Goal: Task Accomplishment & Management: Complete application form

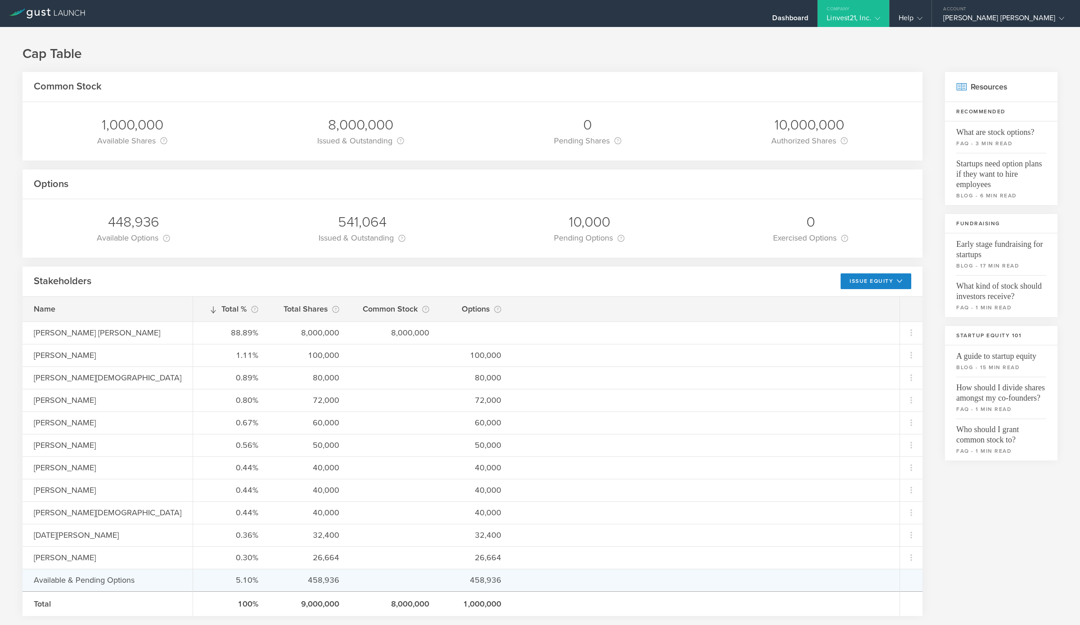
scroll to position [371, 0]
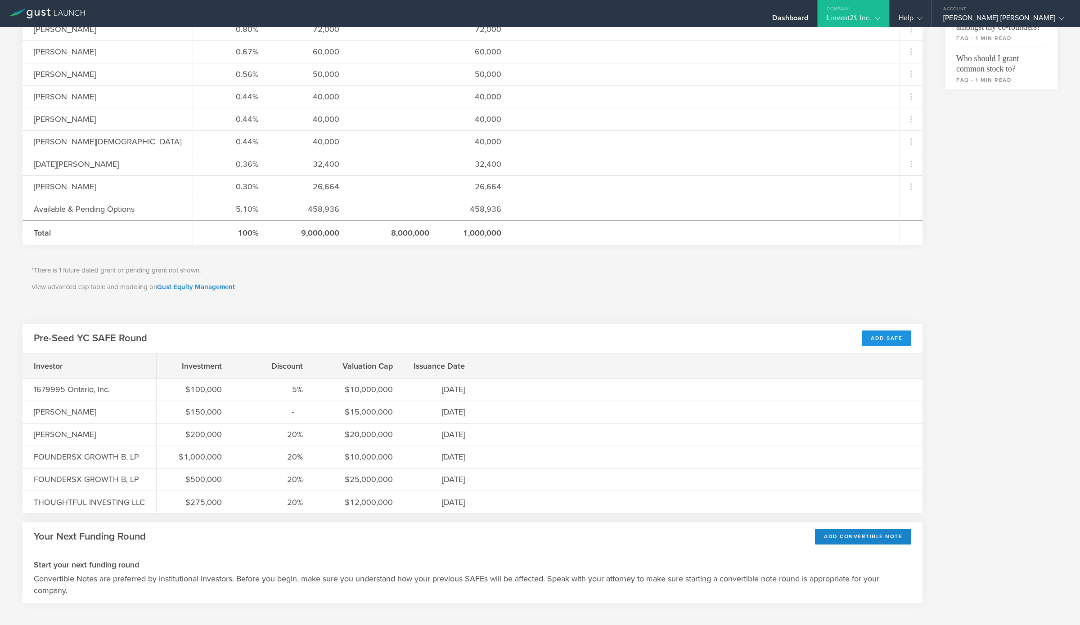
click at [885, 341] on div "Add SAFE" at bounding box center [886, 339] width 49 height 16
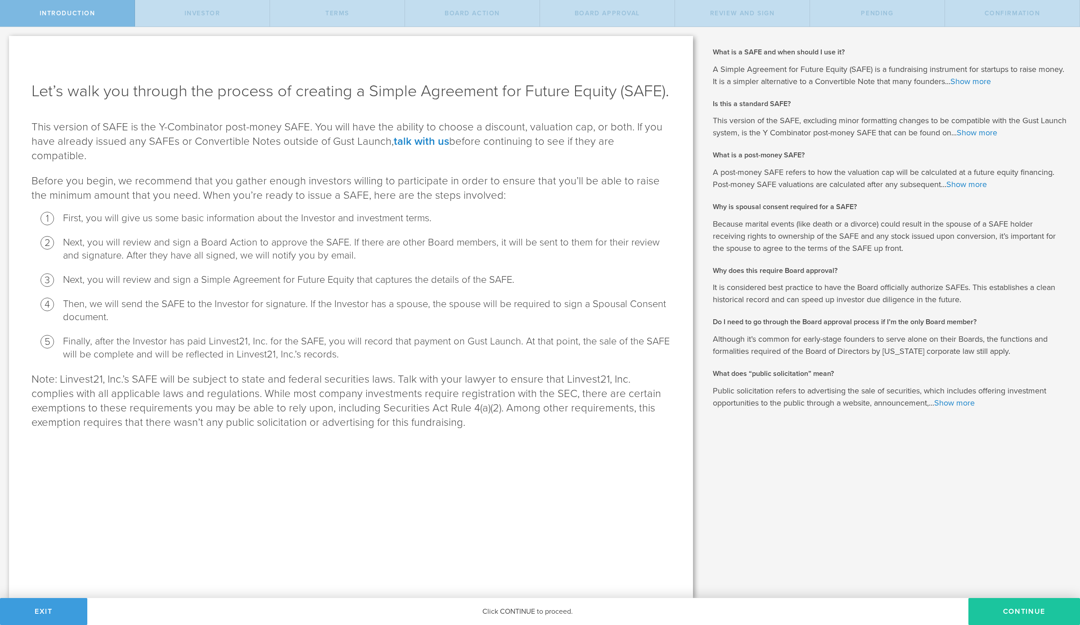
click at [1007, 604] on button "Continue" at bounding box center [1024, 611] width 112 height 27
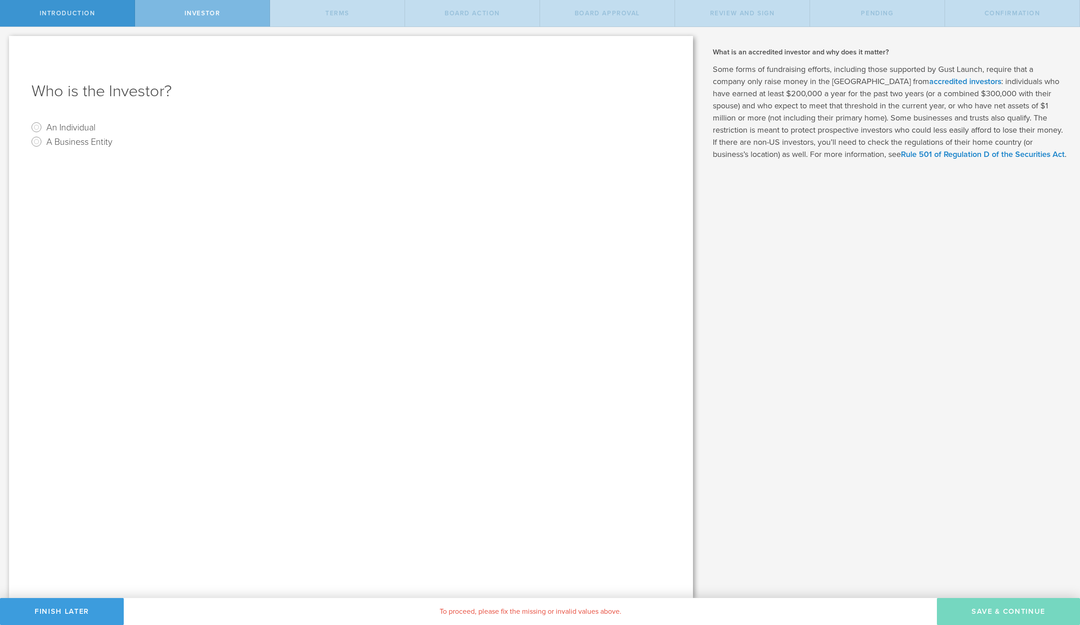
click at [68, 127] on label "An Individual" at bounding box center [70, 127] width 49 height 13
click at [44, 127] on input "An Individual" at bounding box center [36, 127] width 14 height 14
radio input "true"
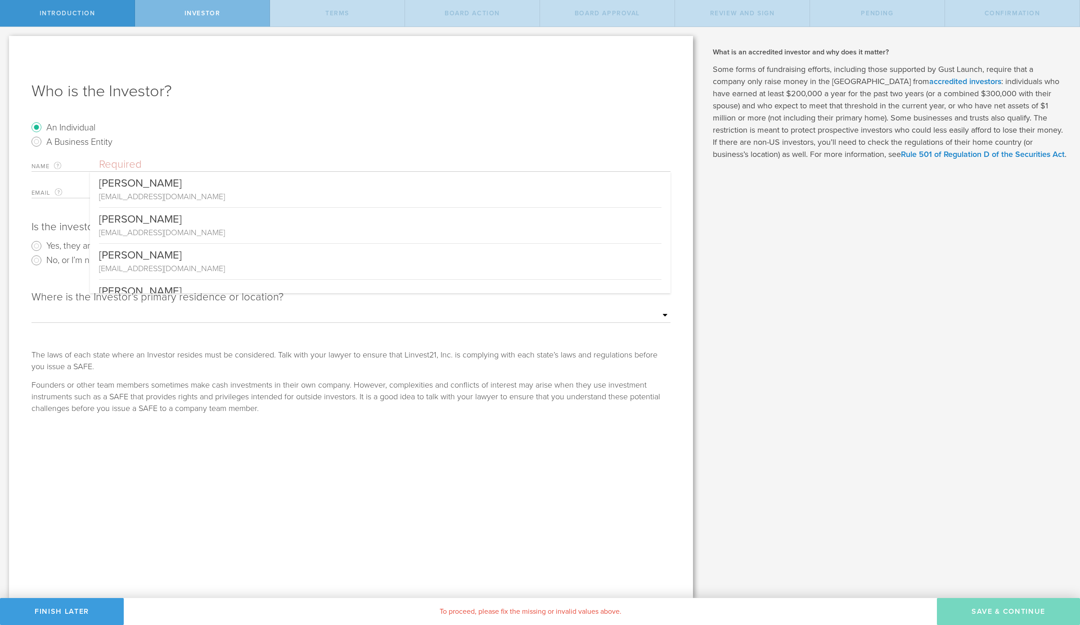
click at [138, 163] on input "text" at bounding box center [384, 164] width 571 height 13
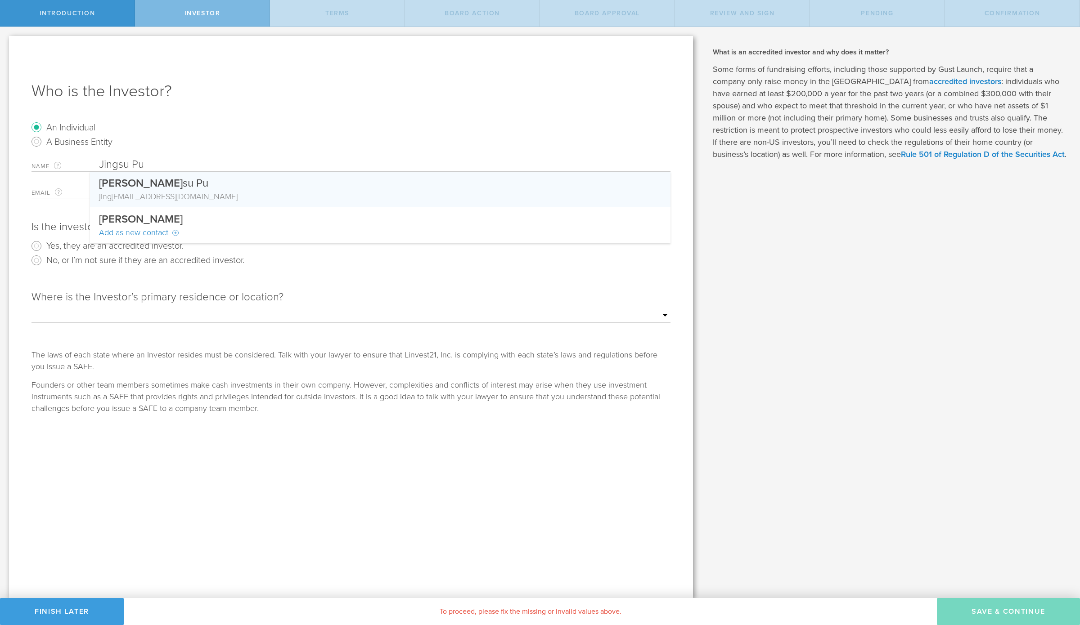
type input "Jingsu Pu"
type input "[EMAIL_ADDRESS][DOMAIN_NAME]"
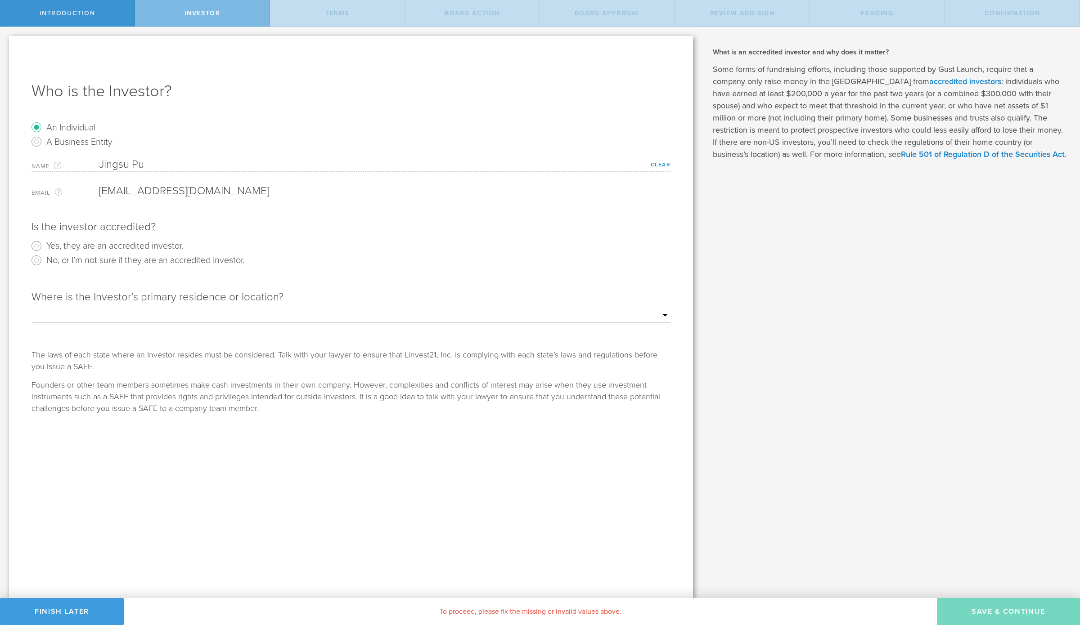
click at [187, 245] on radio "Yes, they are an accredited investor." at bounding box center [350, 246] width 639 height 14
click at [153, 246] on label "Yes, they are an accredited investor." at bounding box center [114, 245] width 137 height 13
click at [44, 246] on input "Yes, they are an accredited investor." at bounding box center [36, 246] width 14 height 14
radio input "true"
click at [227, 313] on select "Outside of the US Alabama Alaska Arizona Arkansas California Colorado Connectic…" at bounding box center [350, 315] width 639 height 13
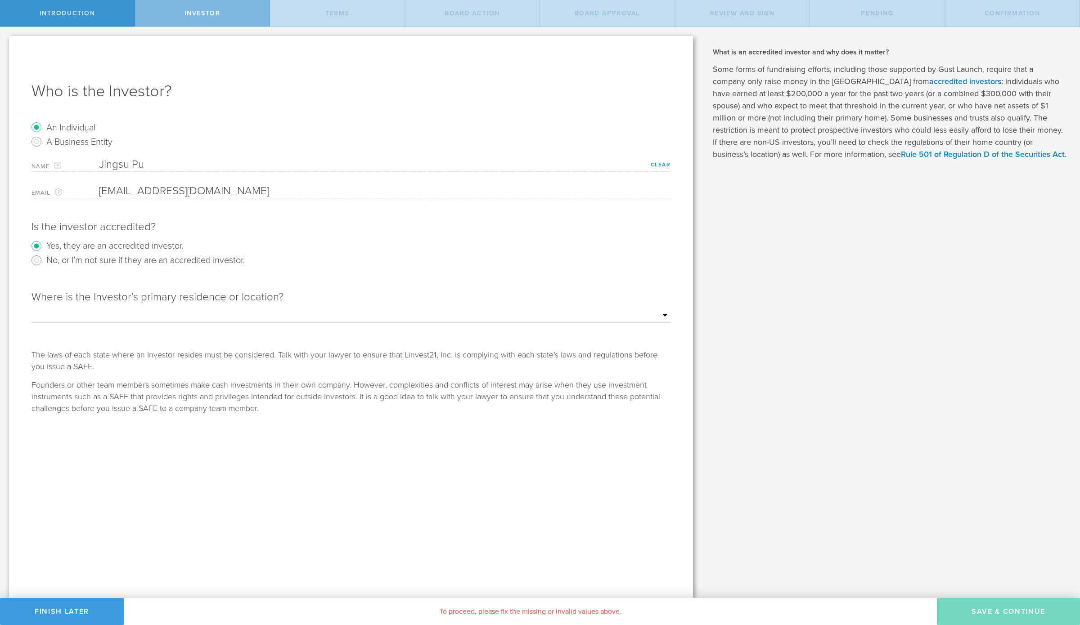
select select "string:NJ"
click at [31, 309] on select "Outside of the US Alabama Alaska Arizona Arkansas California Colorado Connectic…" at bounding box center [350, 315] width 639 height 13
click at [652, 166] on link "Clear" at bounding box center [661, 165] width 20 height 6
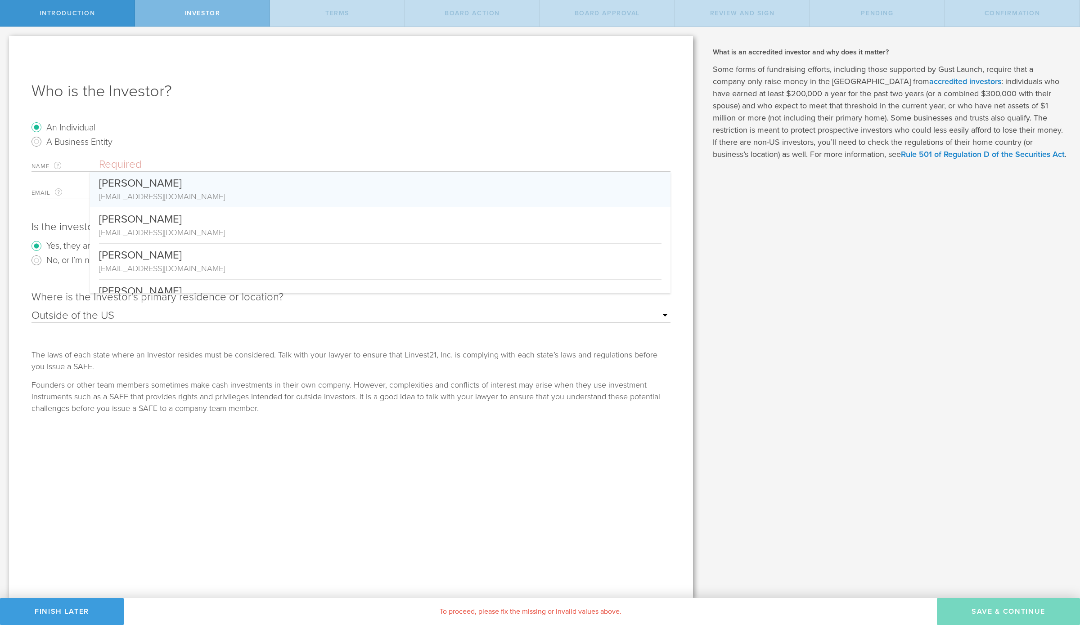
click at [226, 165] on input "text" at bounding box center [384, 164] width 571 height 13
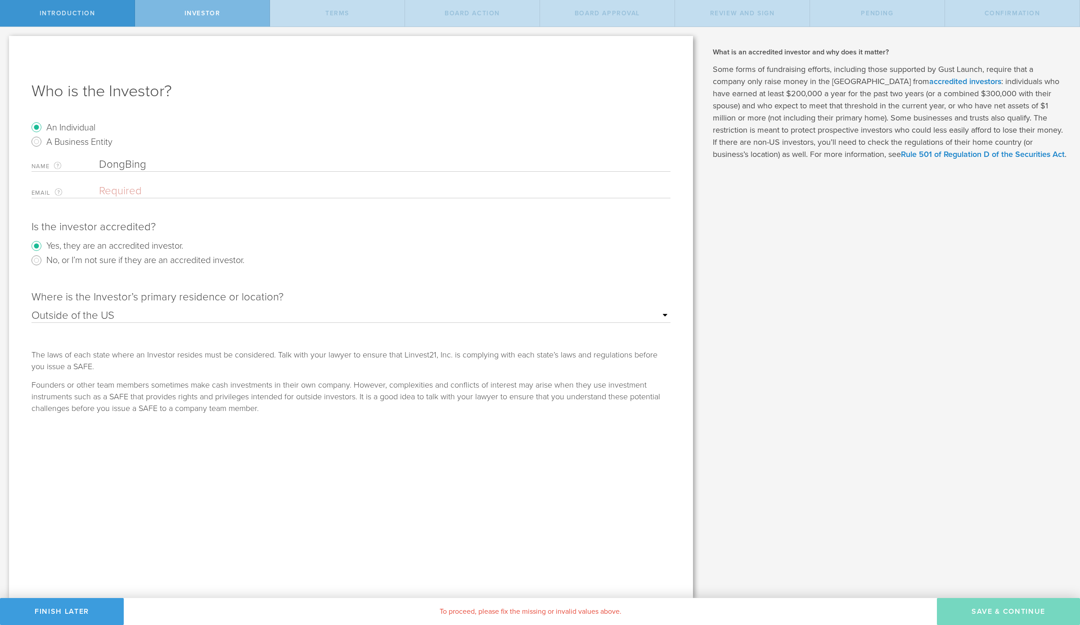
type input "DongBing"
paste input "dongbing_hu@hotmail.com"
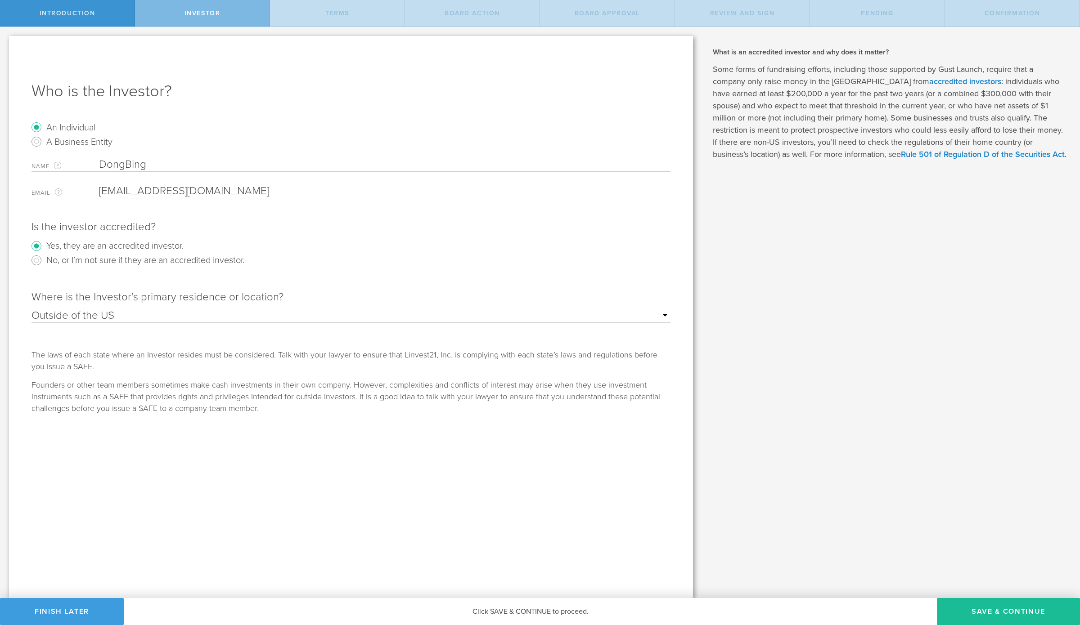
type input "dongbing_hu@hotmail.com"
click at [128, 162] on input "DongBing" at bounding box center [384, 164] width 571 height 13
drag, startPoint x: 180, startPoint y: 164, endPoint x: 61, endPoint y: 170, distance: 118.9
click at [61, 170] on div "Name The first and last name of the person that will be the SAFE holder. DongBi…" at bounding box center [350, 165] width 639 height 14
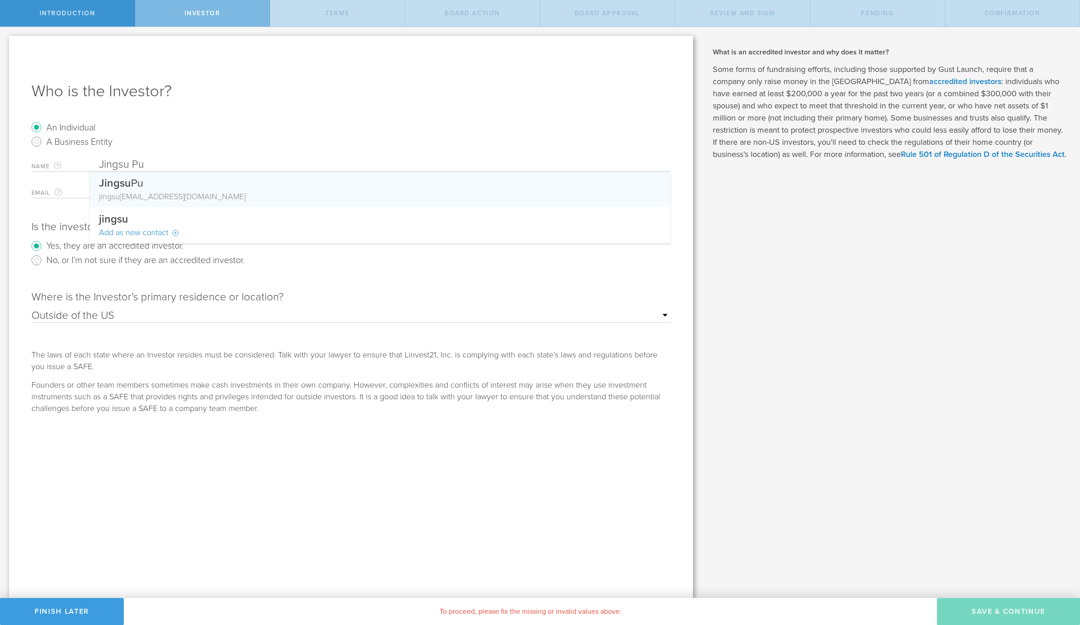
type input "Jingsu Pu"
type input "jingsu_pu@yahoo.com"
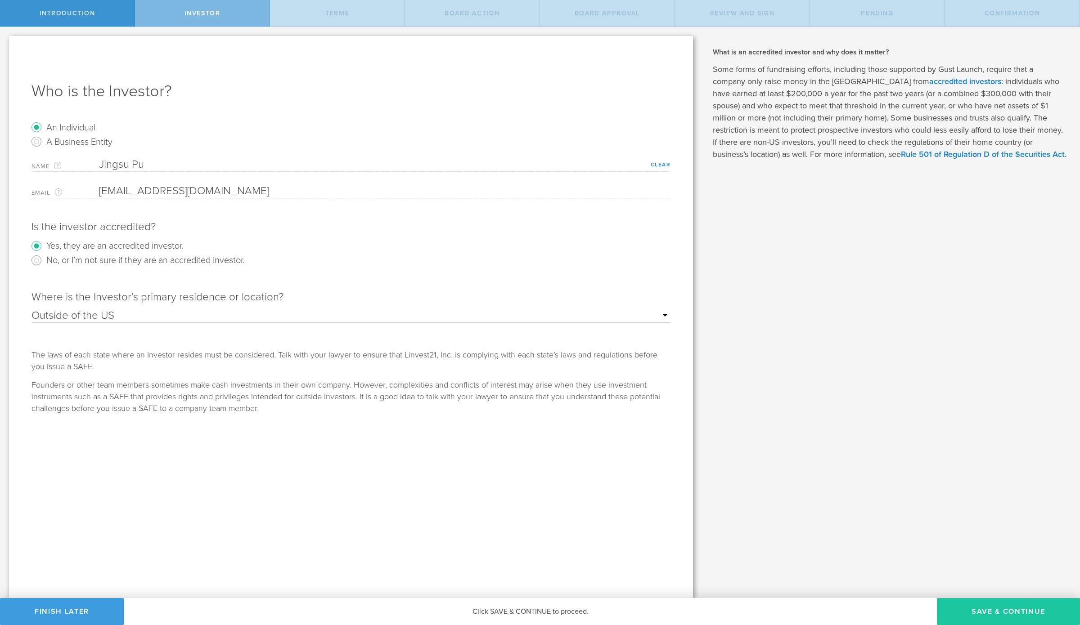
click at [1025, 611] on button "Save & Continue" at bounding box center [1008, 611] width 143 height 27
checkbox input "true"
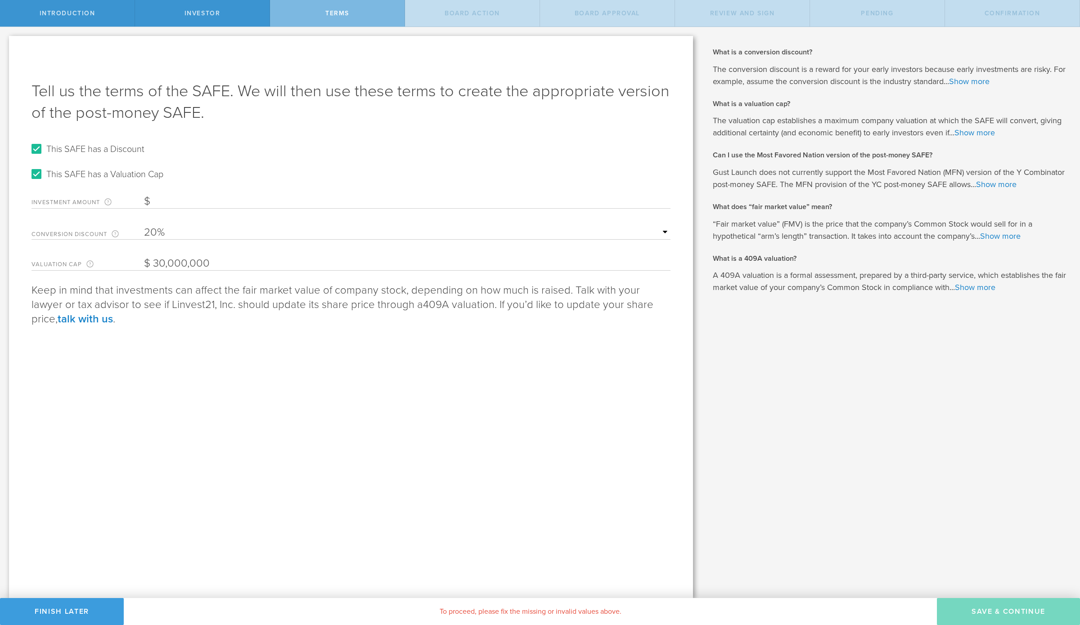
click at [200, 203] on input "Investment Amount The amount (in USD) that this investor is paying for the SAFE." at bounding box center [407, 201] width 526 height 13
type input "300,000"
click at [629, 236] on select "15% 20% 25% 30%" at bounding box center [407, 232] width 526 height 13
click at [186, 354] on div "Tell us the terms of the SAFE. We will then use these terms to create the appro…" at bounding box center [351, 317] width 684 height 562
click at [37, 146] on input "This SAFE has a Discount" at bounding box center [36, 149] width 14 height 14
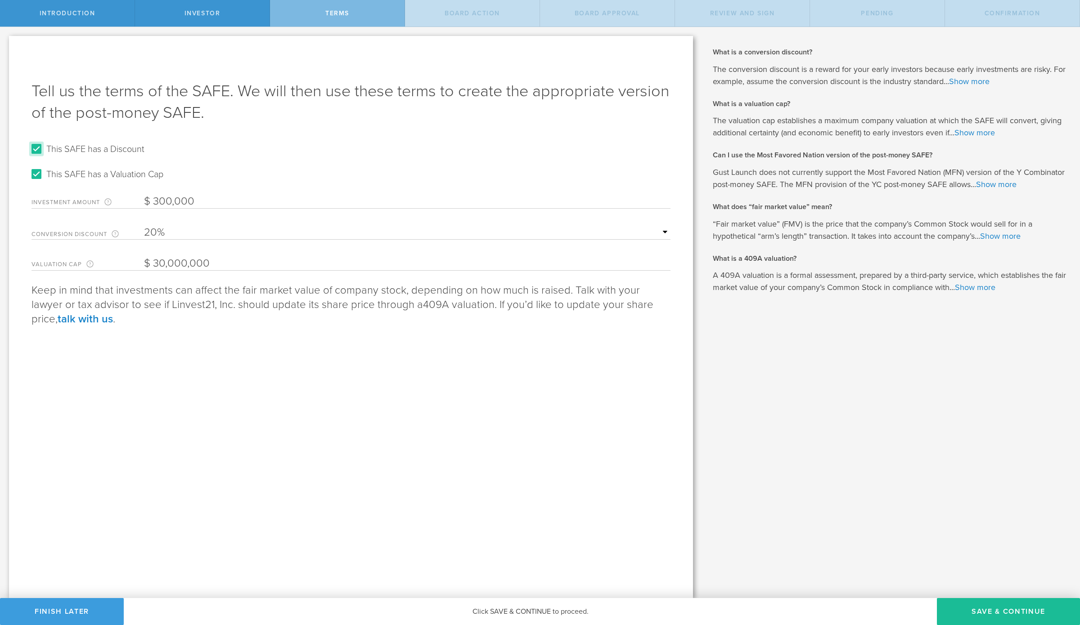
checkbox input "false"
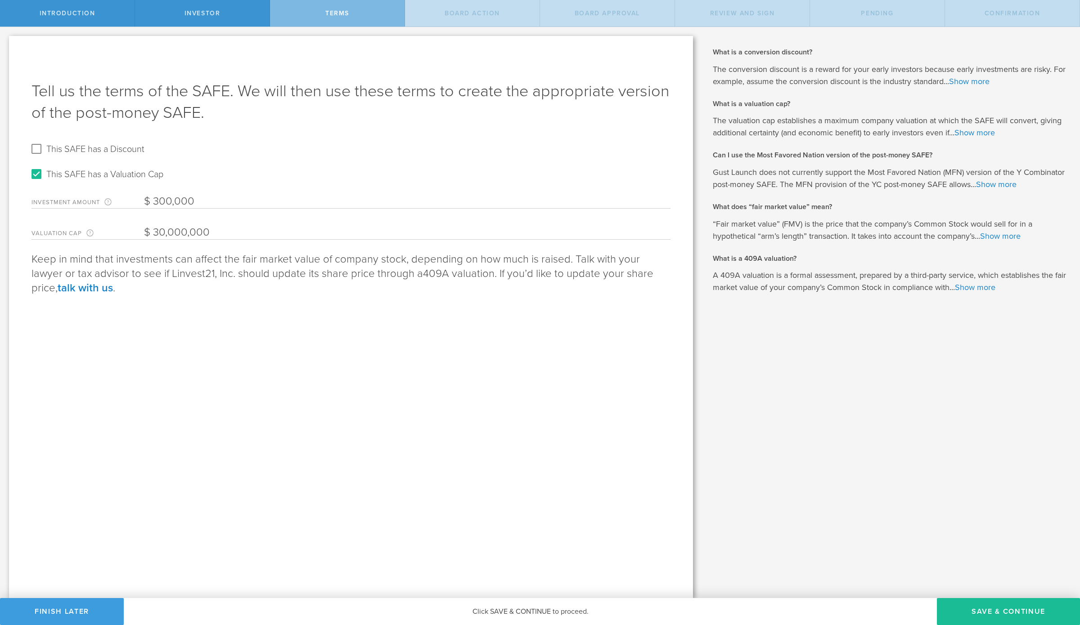
click at [254, 234] on input "30,000,000" at bounding box center [407, 232] width 526 height 13
click at [333, 379] on div "Tell us the terms of the SAFE. We will then use these terms to create the appro…" at bounding box center [351, 317] width 684 height 562
click at [975, 603] on button "Save & Continue" at bounding box center [1008, 611] width 143 height 27
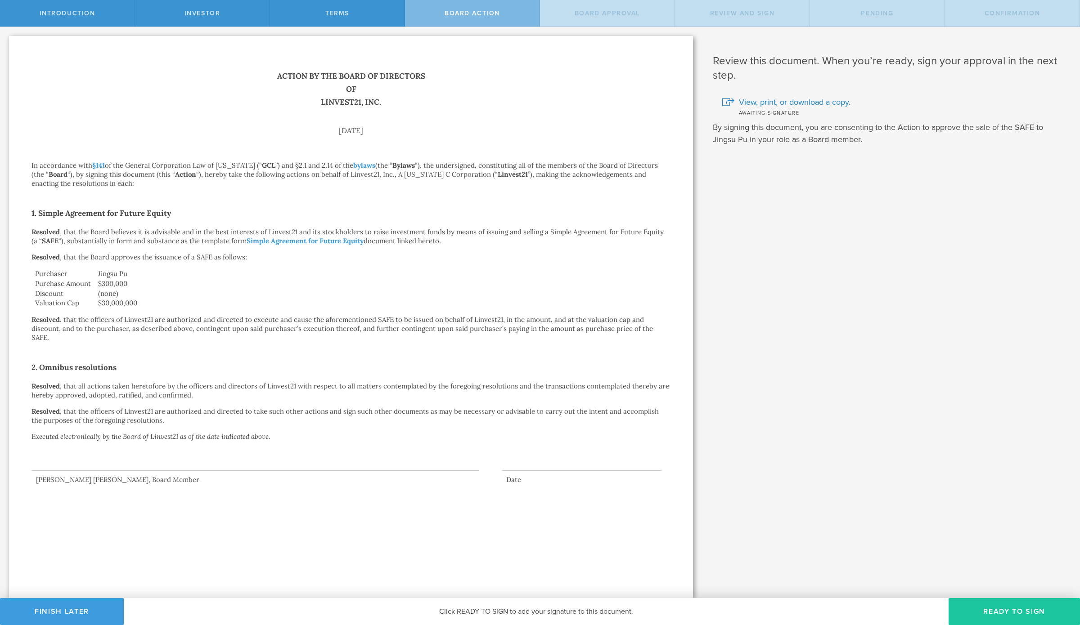
click at [1028, 611] on button "Ready to Sign" at bounding box center [1013, 611] width 131 height 27
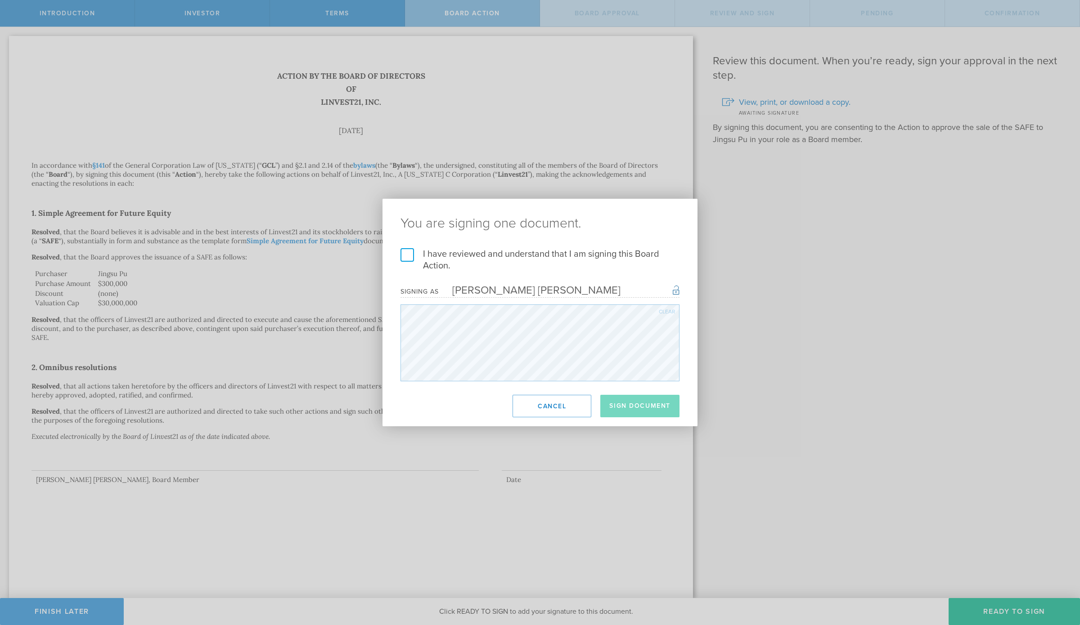
click at [407, 250] on label "I have reviewed and understand that I am signing this Board Action." at bounding box center [539, 259] width 279 height 23
click at [0, 0] on input "I have reviewed and understand that I am signing this Board Action." at bounding box center [0, 0] width 0 height 0
click at [660, 411] on button "Sign Document" at bounding box center [639, 406] width 79 height 22
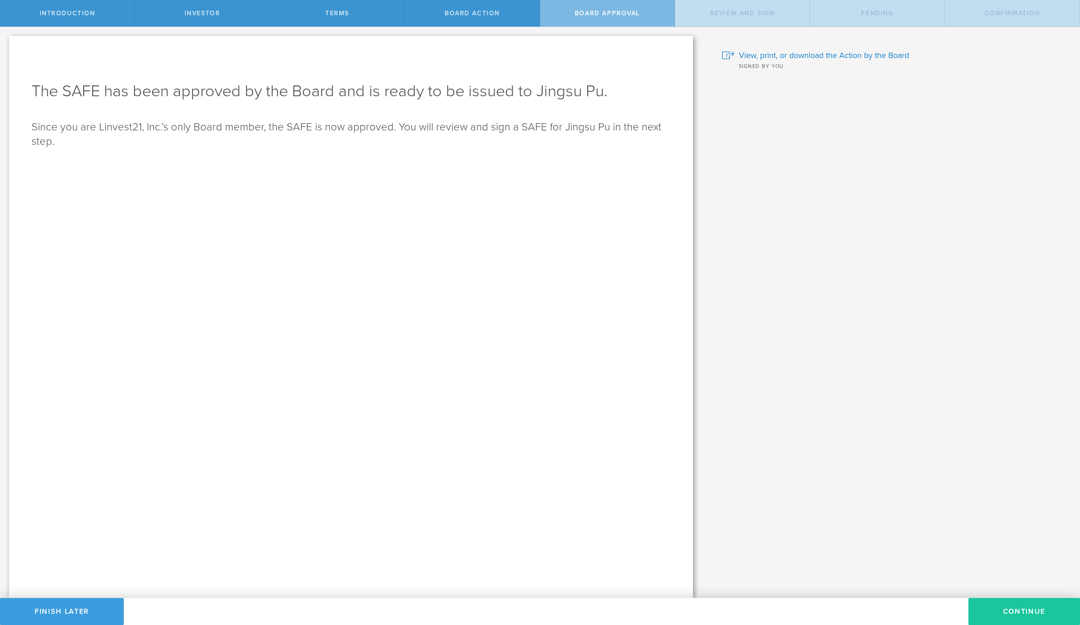
click at [1034, 614] on button "Continue" at bounding box center [1024, 611] width 112 height 27
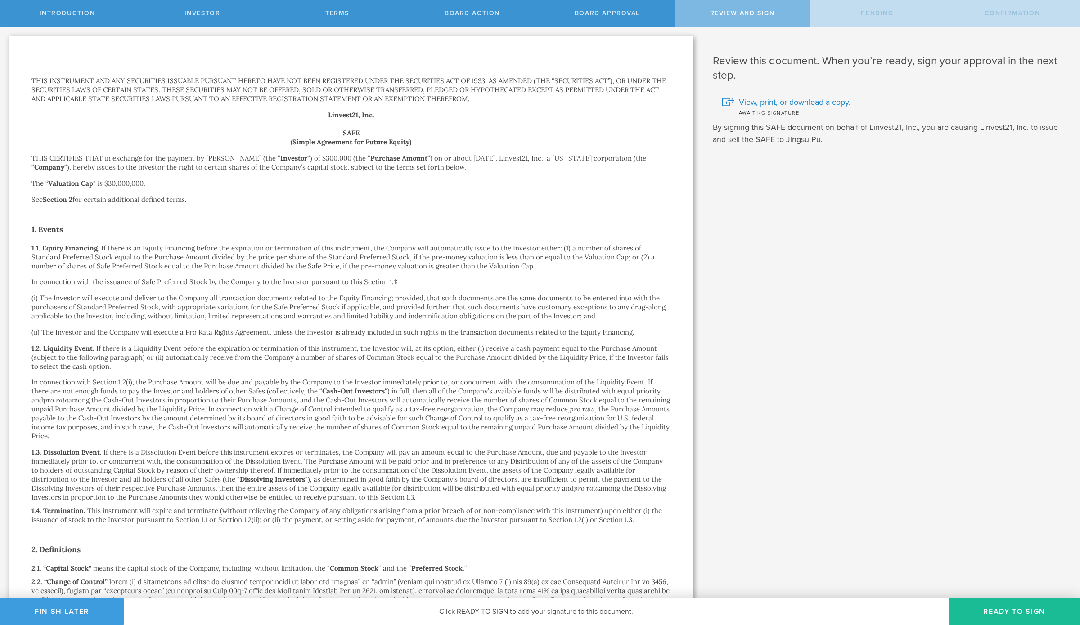
click at [1034, 614] on button "Ready to Sign" at bounding box center [1013, 611] width 131 height 27
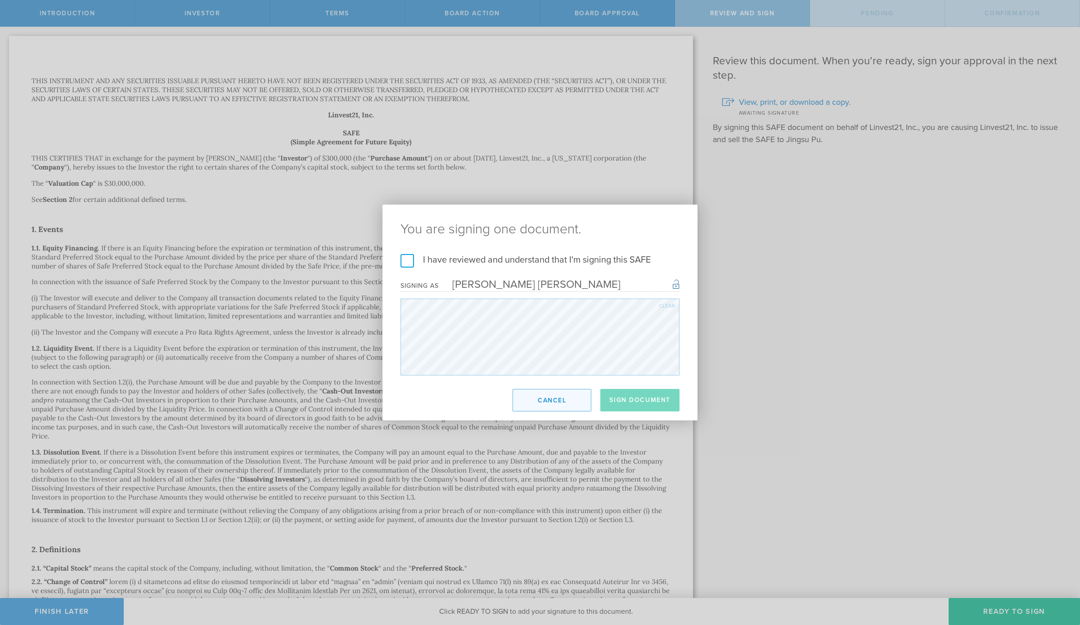
click at [570, 401] on button "Cancel" at bounding box center [551, 400] width 79 height 22
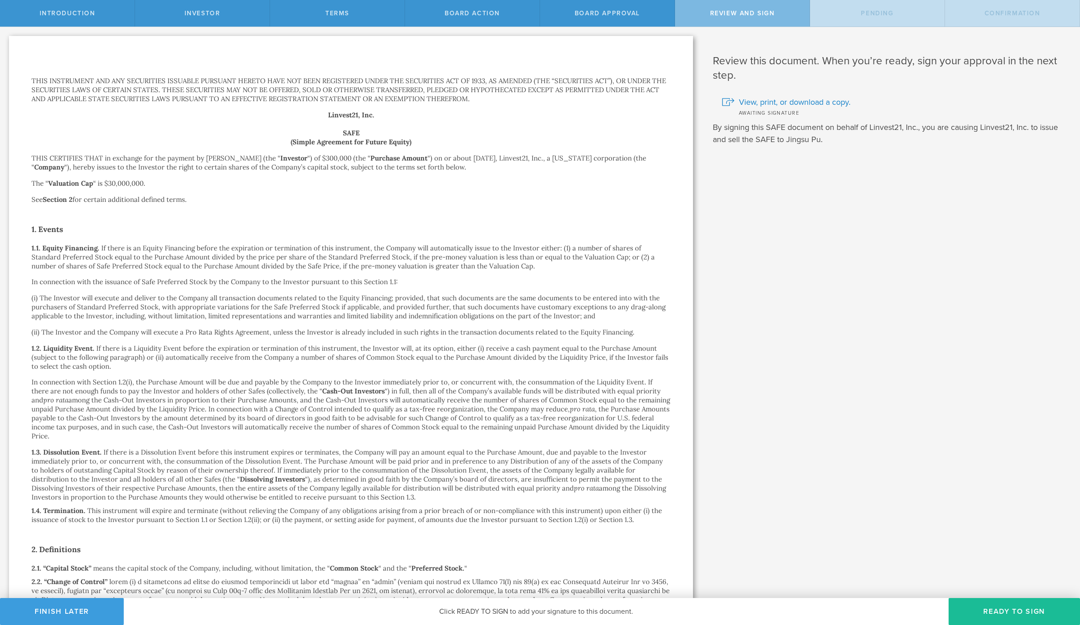
click at [486, 392] on p "In connection with Section 1.2(i), the Purchase Amount will be due and payable …" at bounding box center [350, 409] width 639 height 63
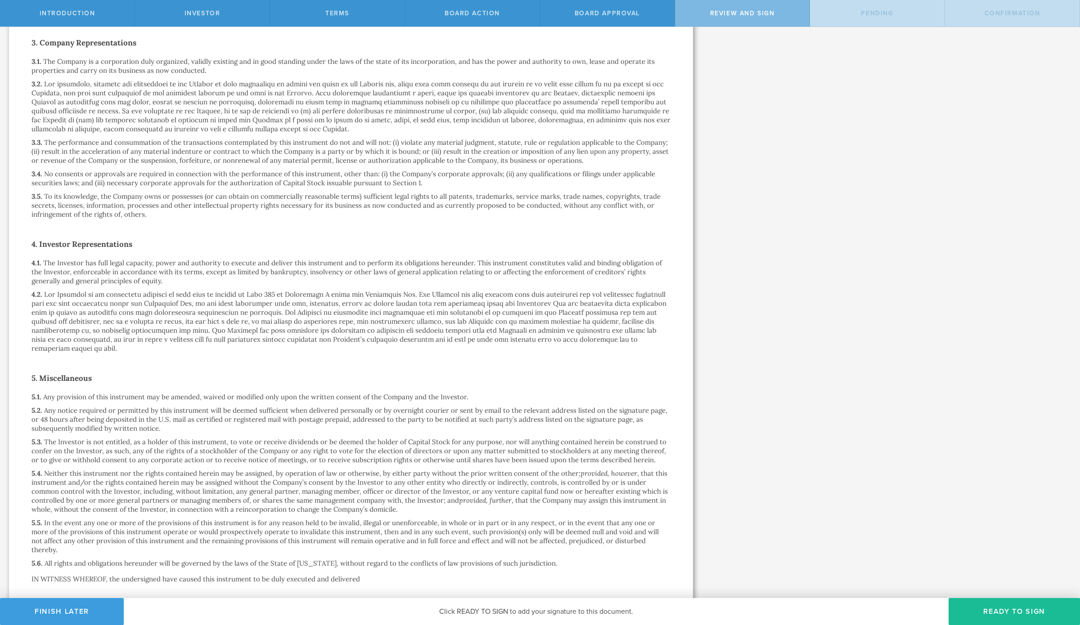
scroll to position [1050, 0]
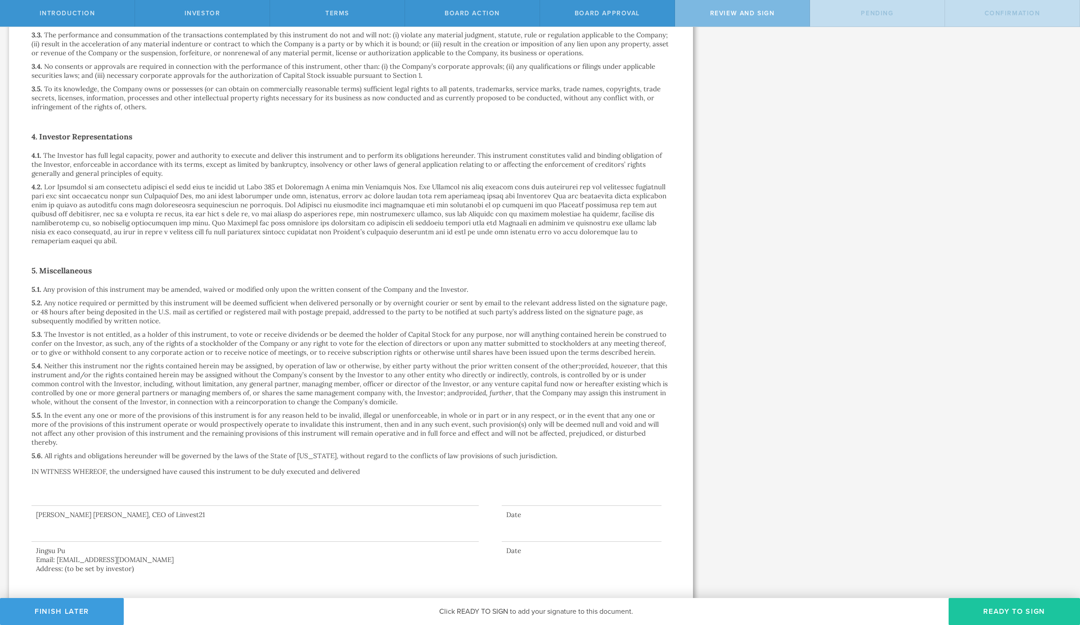
click at [993, 611] on button "Ready to Sign" at bounding box center [1013, 611] width 131 height 27
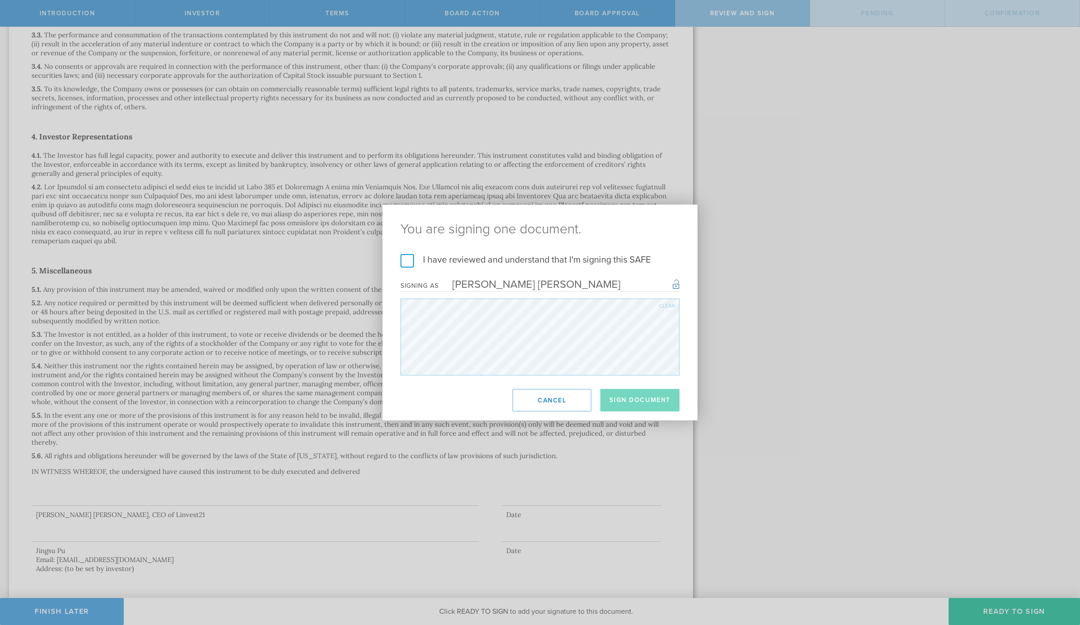
click at [410, 260] on label "I have reviewed and understand that I'm signing this SAFE" at bounding box center [539, 260] width 279 height 12
click at [0, 0] on input "I have reviewed and understand that I'm signing this SAFE" at bounding box center [0, 0] width 0 height 0
click at [640, 398] on button "Sign Document" at bounding box center [639, 400] width 79 height 22
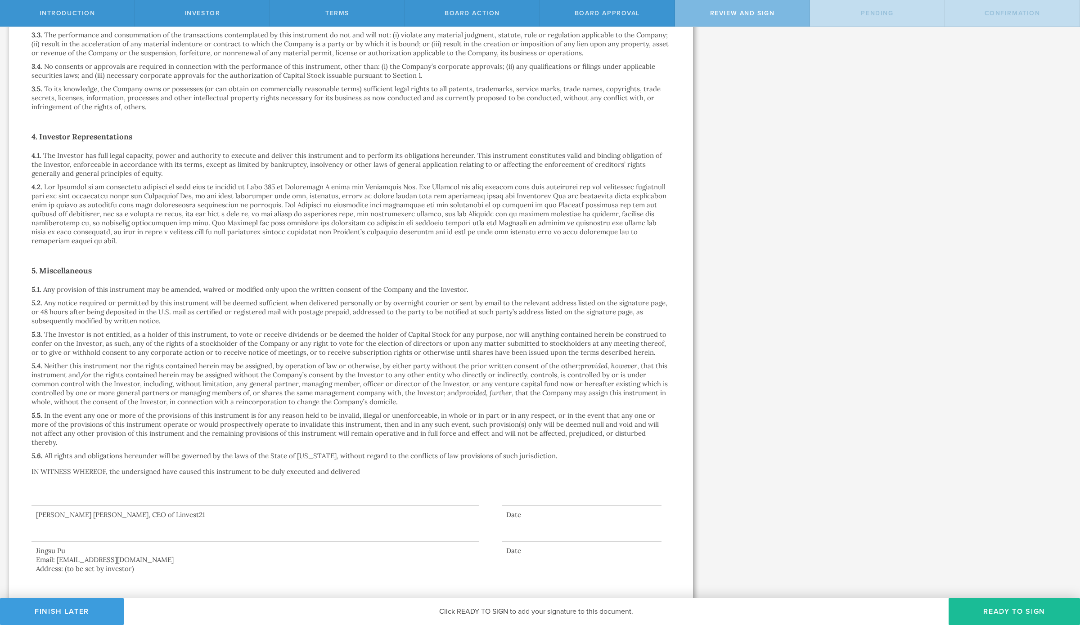
scroll to position [0, 0]
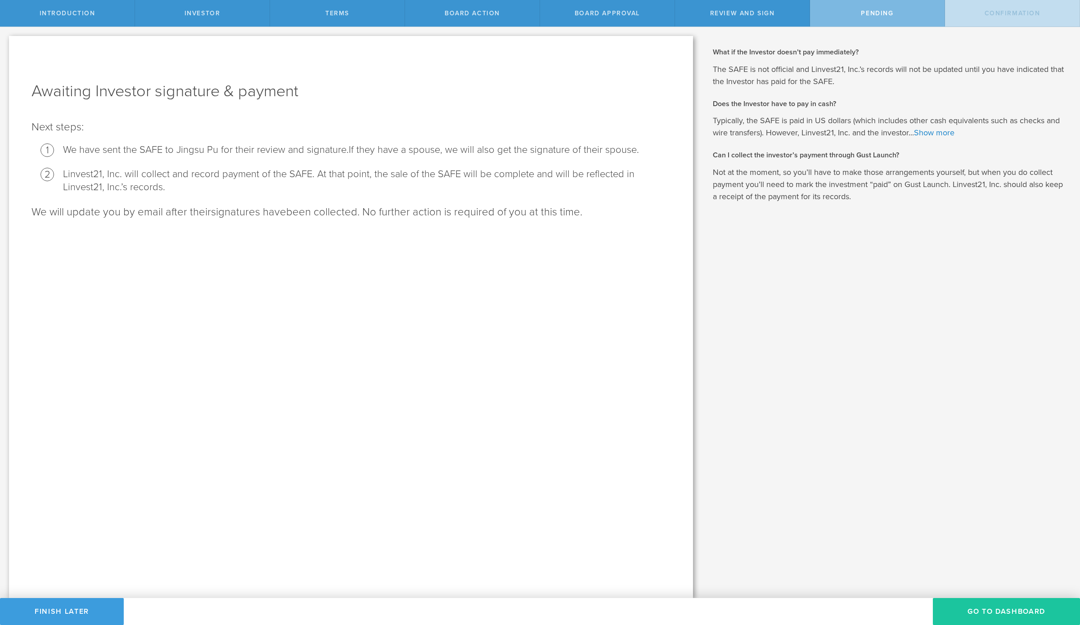
click at [1008, 604] on button "Go To Dashboard" at bounding box center [1006, 611] width 147 height 27
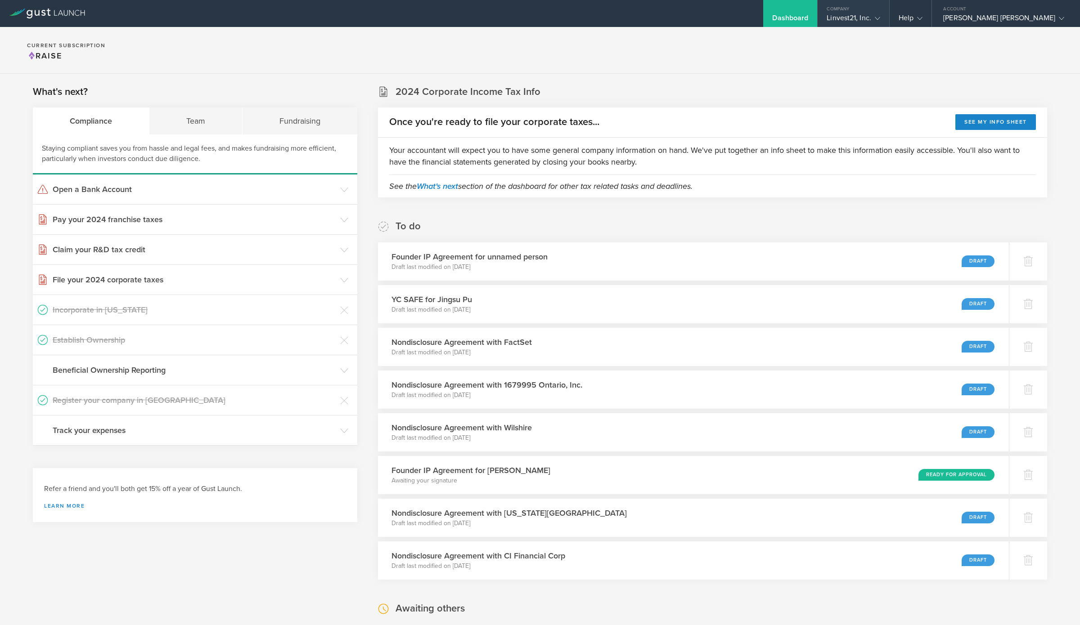
click at [880, 18] on div "Linvest21, Inc." at bounding box center [854, 19] width 54 height 13
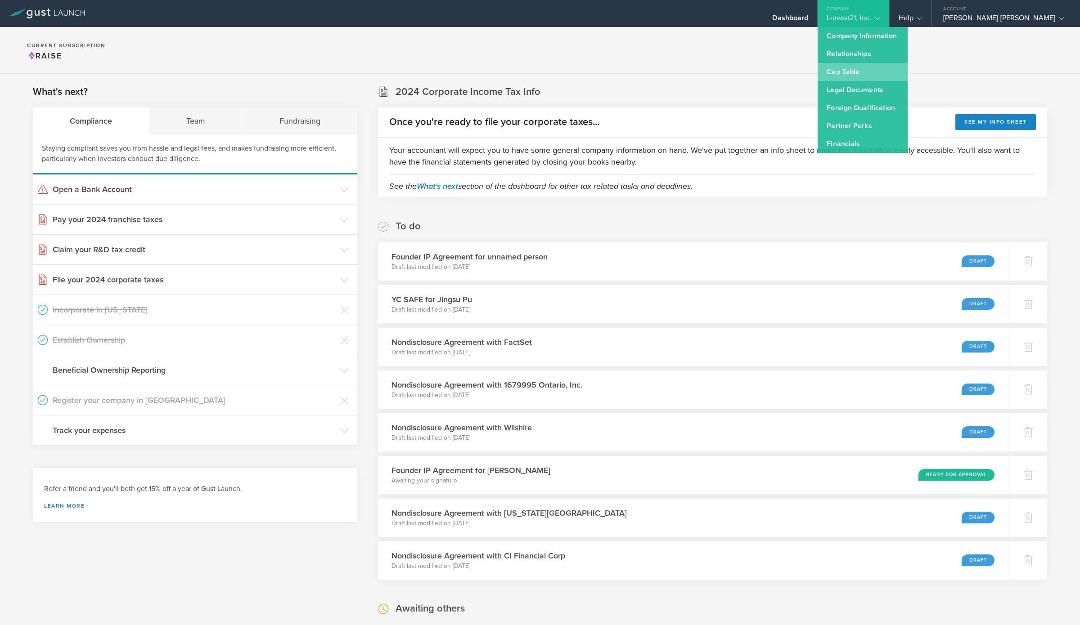
click at [899, 71] on link "Cap Table" at bounding box center [863, 72] width 90 height 18
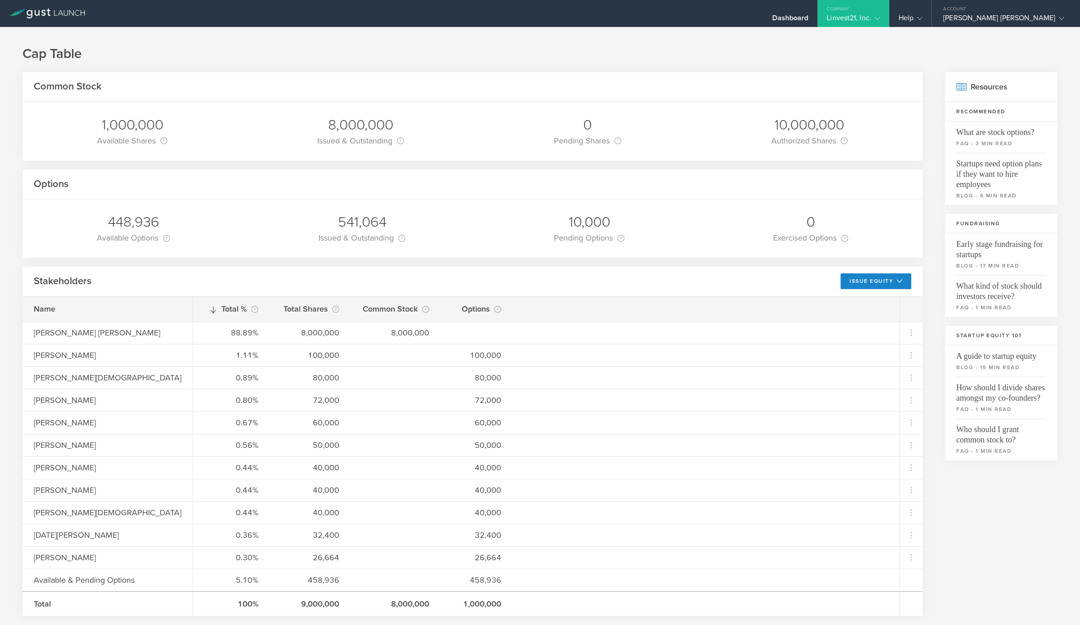
click at [321, 132] on div "8,000,000" at bounding box center [360, 125] width 87 height 19
click at [823, 133] on div "10,000,000" at bounding box center [809, 125] width 76 height 19
click at [893, 284] on icon at bounding box center [897, 281] width 9 height 6
click at [663, 296] on div "Stakeholders Issue Equity Grant Stock Options Grant Common Stock" at bounding box center [472, 282] width 900 height 30
click at [866, 285] on button "Issue Equity" at bounding box center [875, 282] width 71 height 16
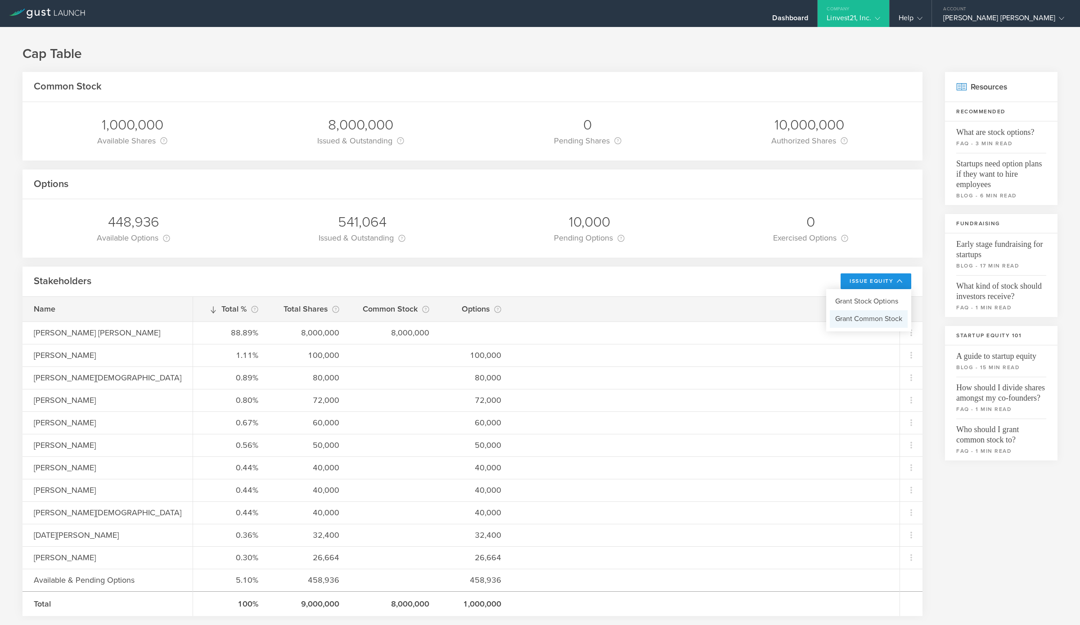
click at [877, 318] on li "Grant Common Stock" at bounding box center [869, 319] width 78 height 18
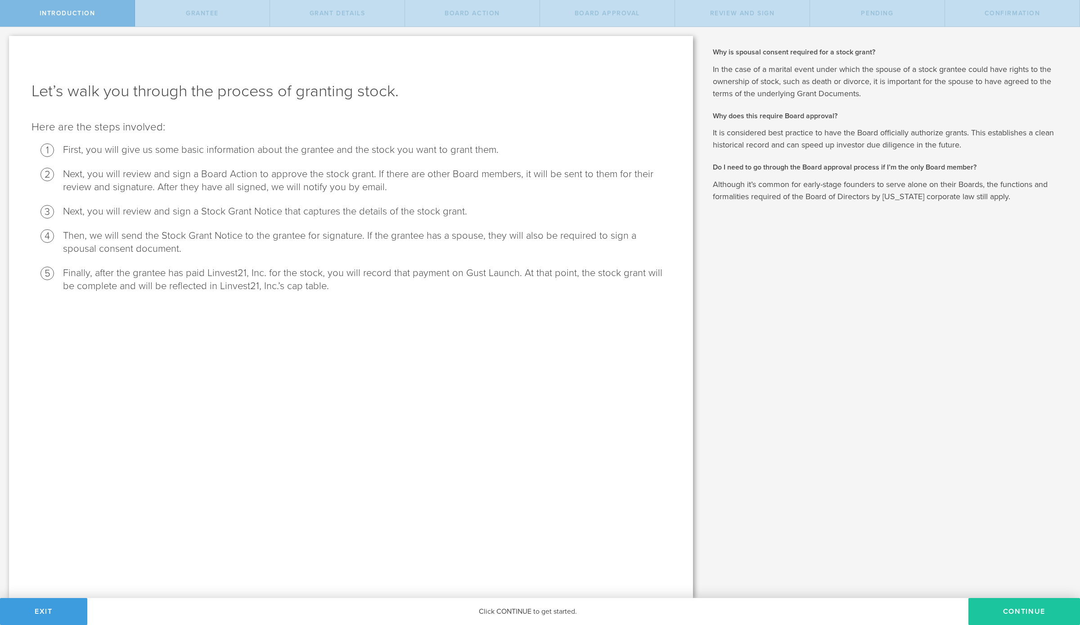
click at [1005, 608] on button "Continue" at bounding box center [1024, 611] width 112 height 27
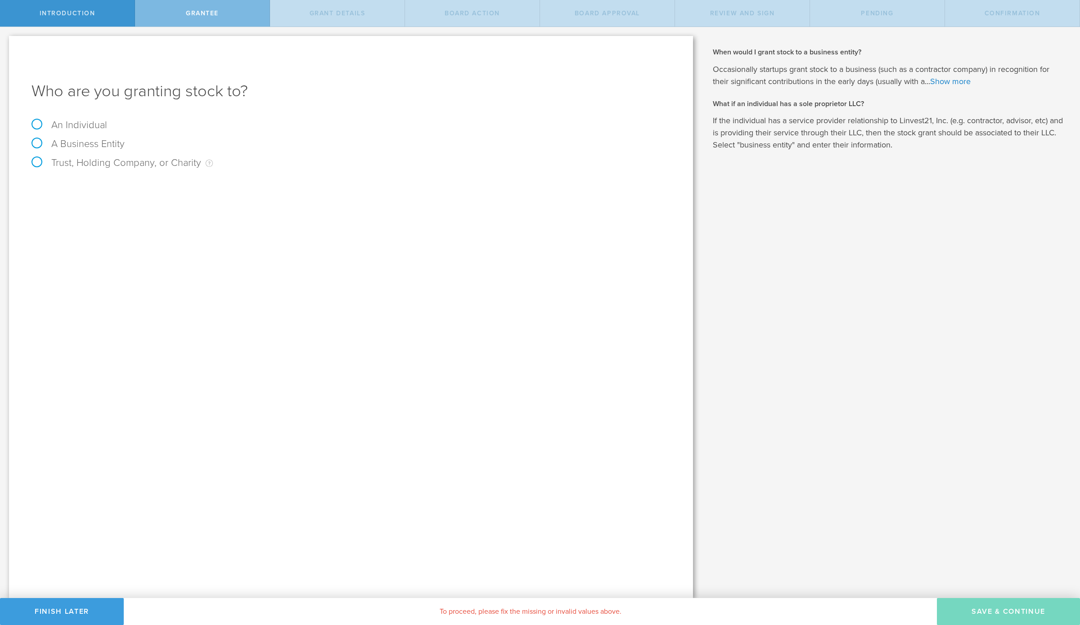
click at [92, 124] on label "An Individual" at bounding box center [69, 125] width 76 height 12
click at [6, 41] on input "An Individual" at bounding box center [3, 34] width 6 height 14
radio input "true"
click at [179, 189] on input "text" at bounding box center [384, 187] width 571 height 13
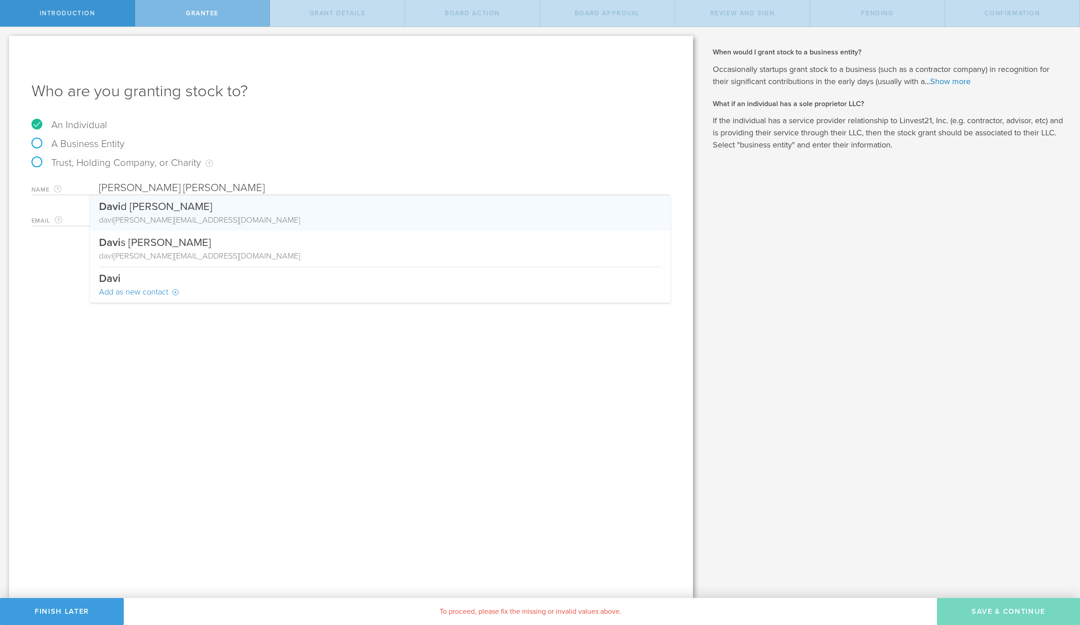
type input "[PERSON_NAME] [PERSON_NAME]"
type input "[PERSON_NAME][EMAIL_ADDRESS][PERSON_NAME][DOMAIN_NAME]"
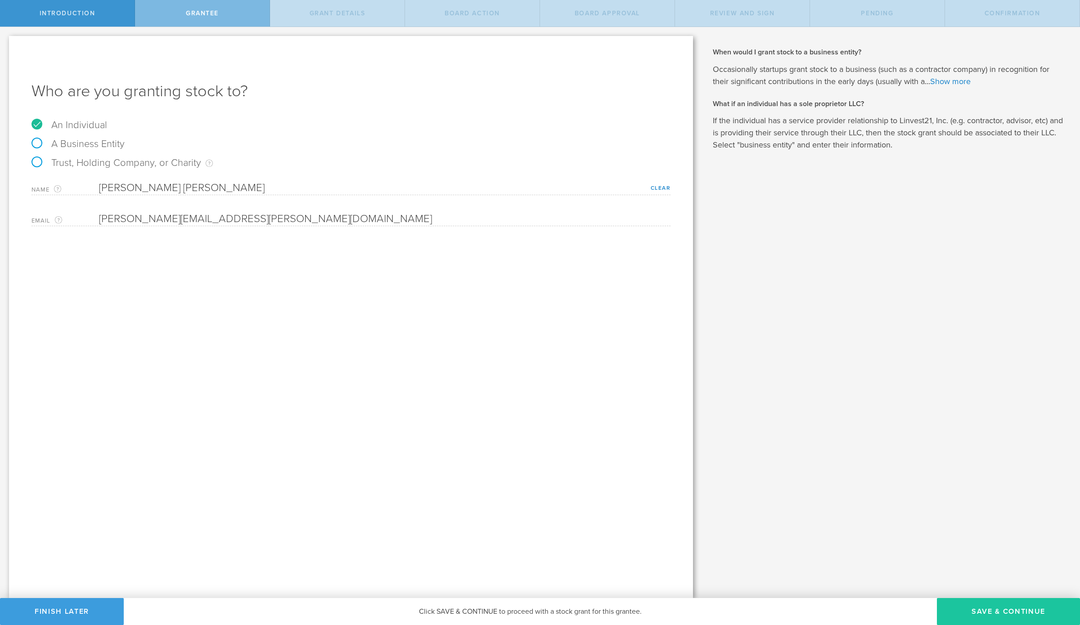
click at [977, 605] on button "Save & Continue" at bounding box center [1008, 611] width 143 height 27
type input "48"
type input "12"
select select "none"
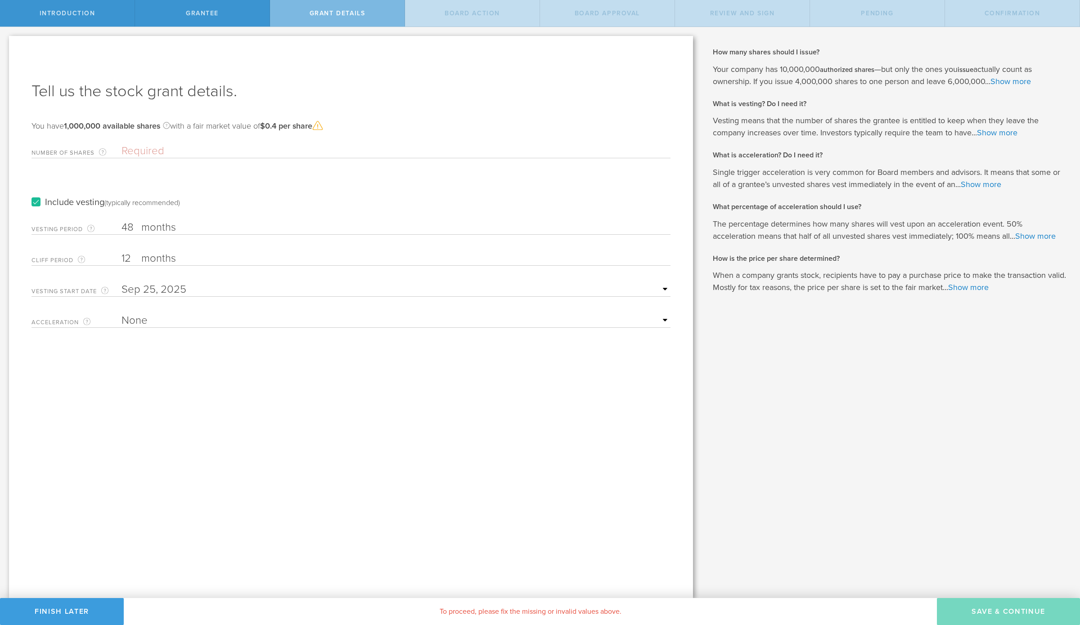
click at [36, 201] on label "Include vesting (typically recommended)" at bounding box center [105, 202] width 148 height 9
click at [0, 0] on input "Include vesting (typically recommended)" at bounding box center [0, 0] width 0 height 0
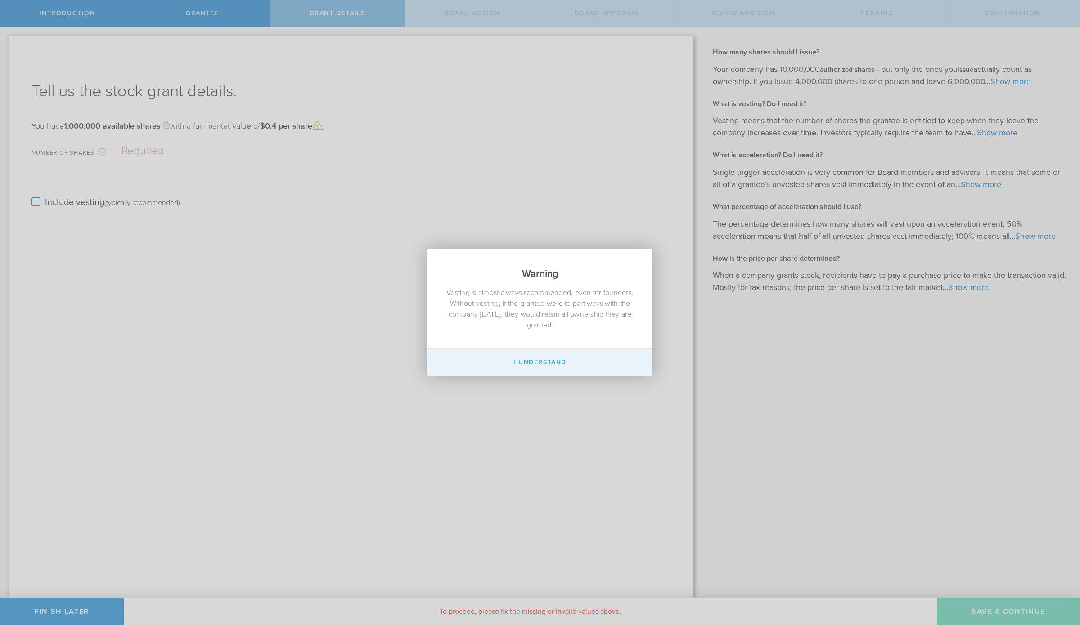
click at [562, 365] on button "I Understand" at bounding box center [539, 362] width 225 height 27
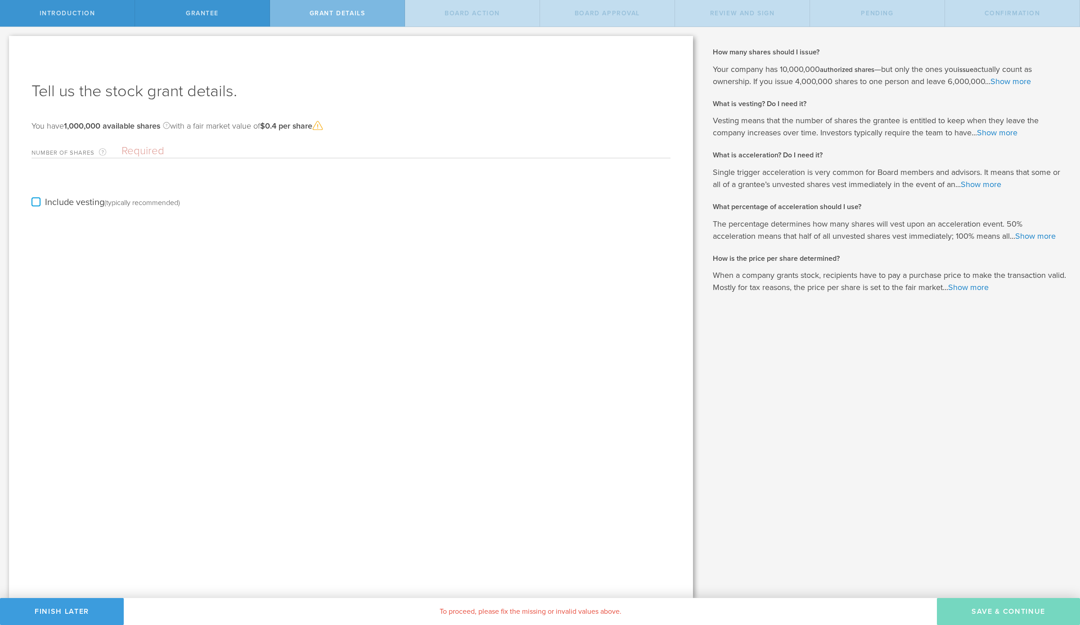
click at [205, 153] on input "Number of Shares The total amount of stock the company is granting to this reci…" at bounding box center [395, 150] width 549 height 13
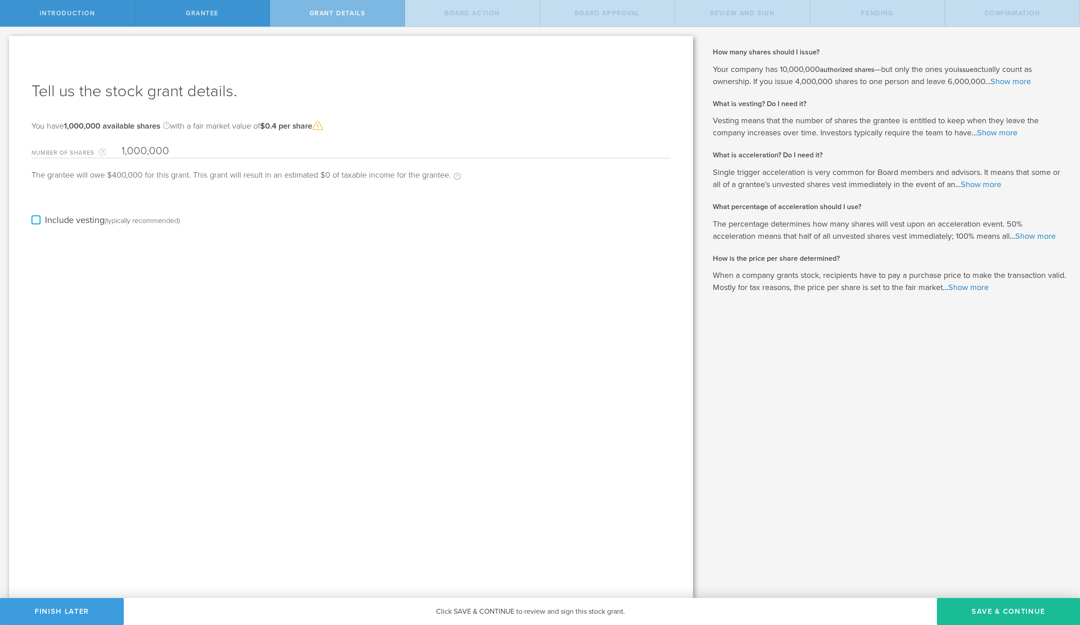
type input "1,000,000"
click at [244, 292] on div "Tell us the stock grant details. You have 1,000,000 available shares Available …" at bounding box center [351, 317] width 684 height 562
click at [989, 285] on link "Show more" at bounding box center [968, 288] width 40 height 10
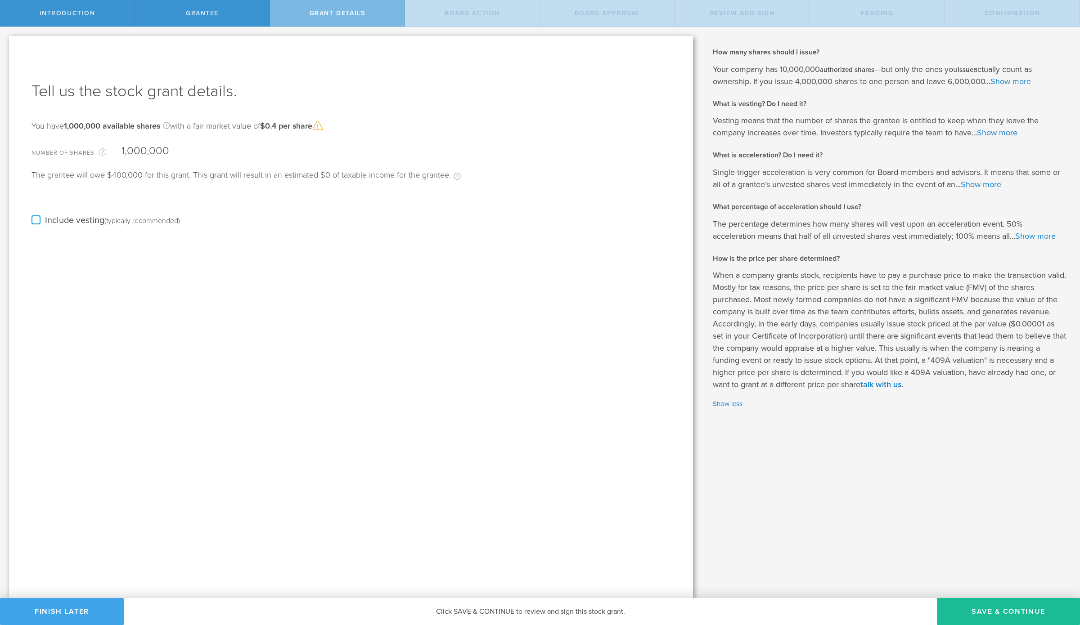
click at [81, 614] on button "Finish Later" at bounding box center [62, 611] width 124 height 27
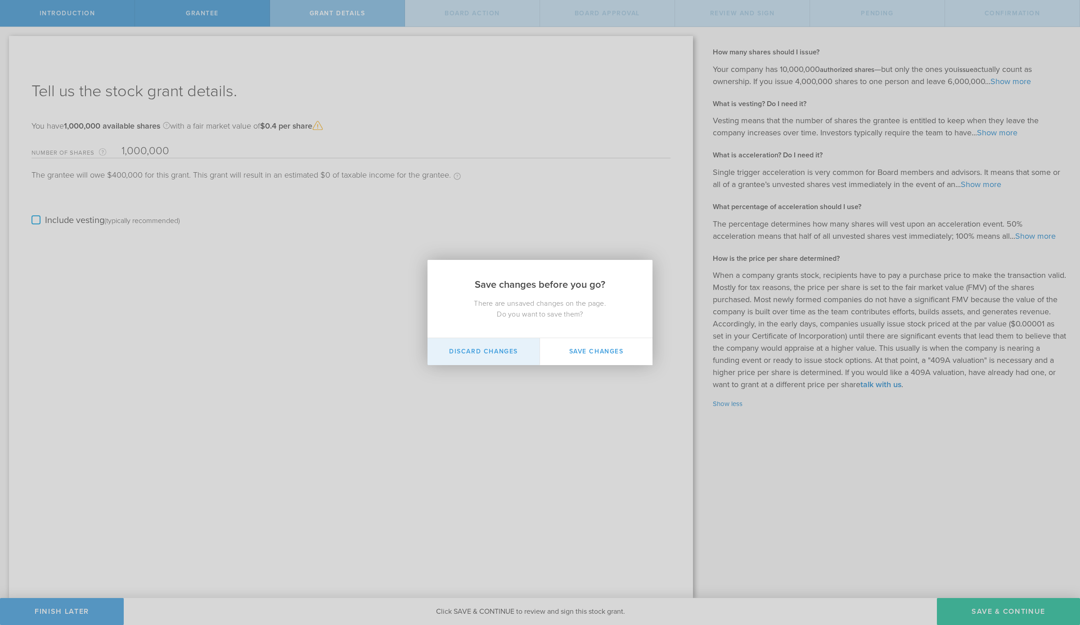
click at [516, 352] on button "Discard Changes" at bounding box center [483, 351] width 112 height 27
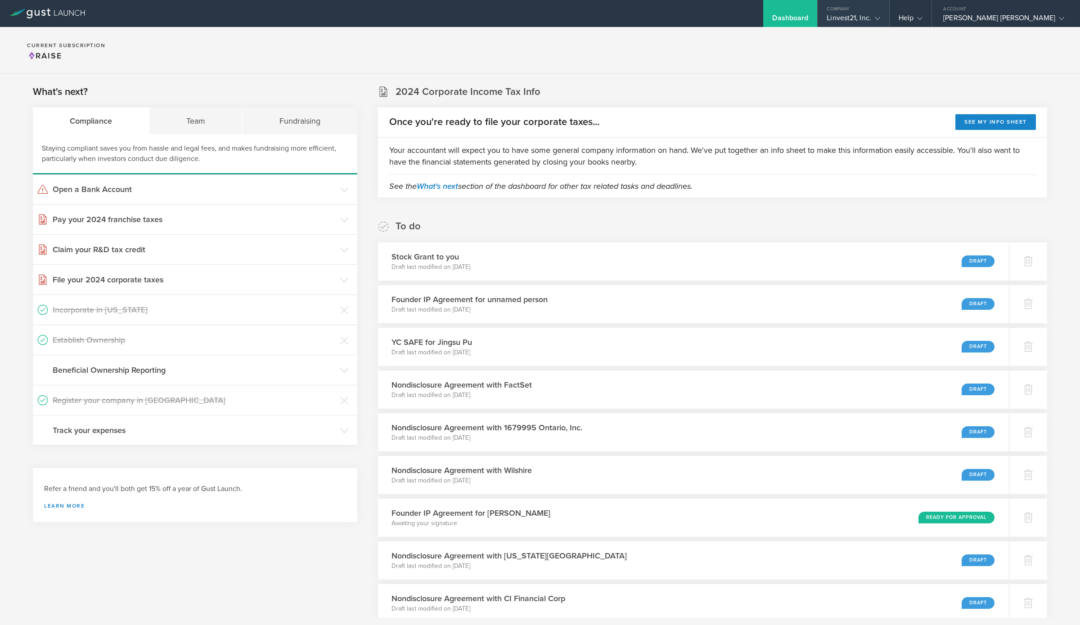
click at [880, 17] on div "Linvest21, Inc." at bounding box center [854, 19] width 54 height 13
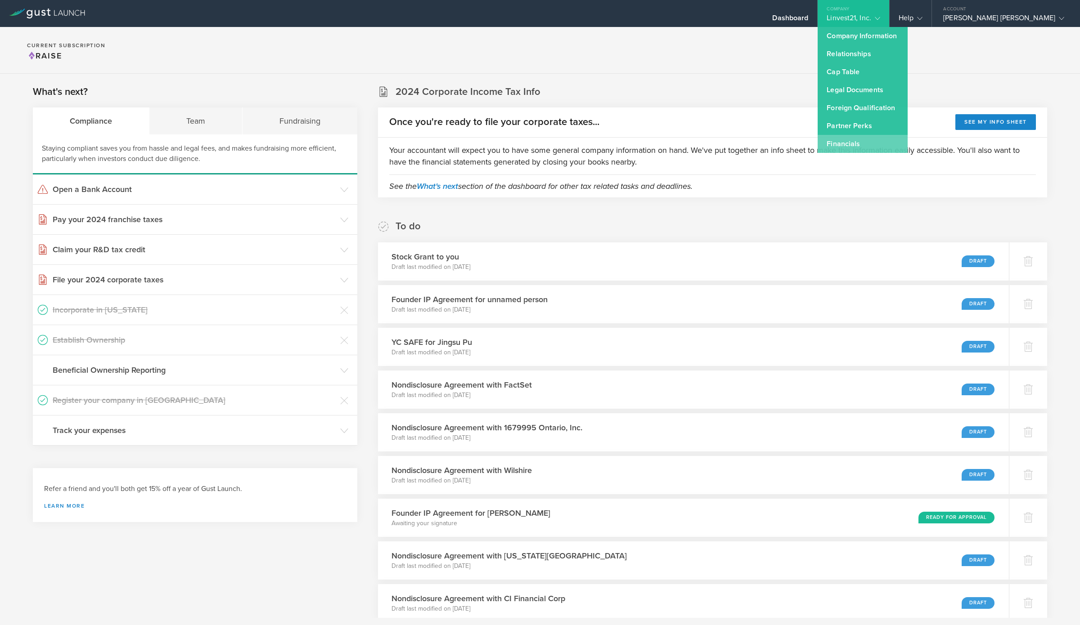
click at [908, 144] on link "Financials" at bounding box center [863, 144] width 90 height 18
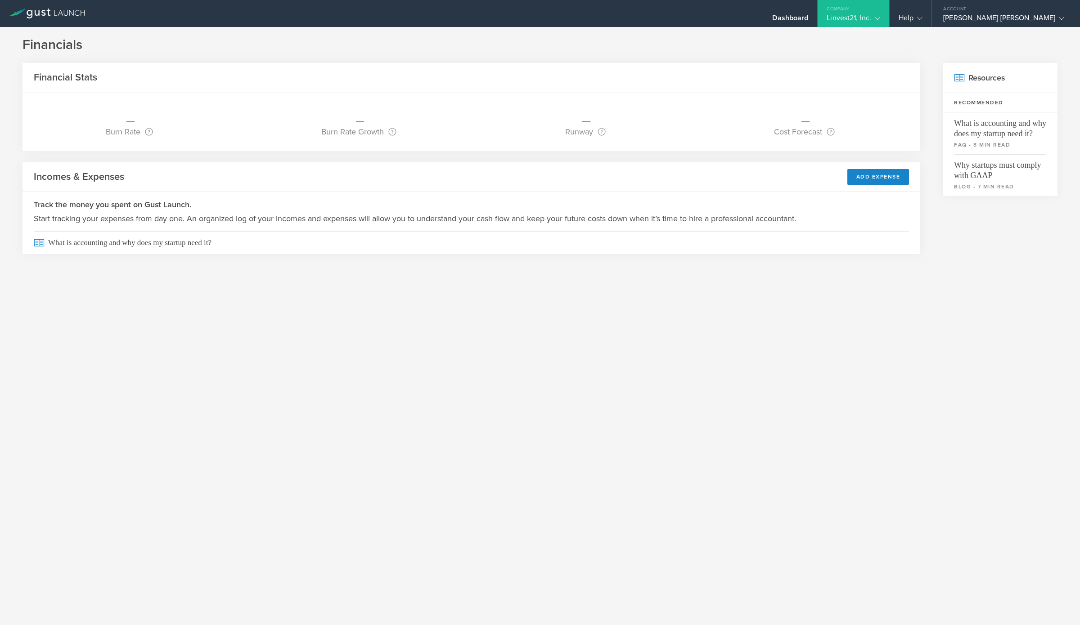
click at [880, 21] on div "Linvest21, Inc." at bounding box center [854, 19] width 54 height 13
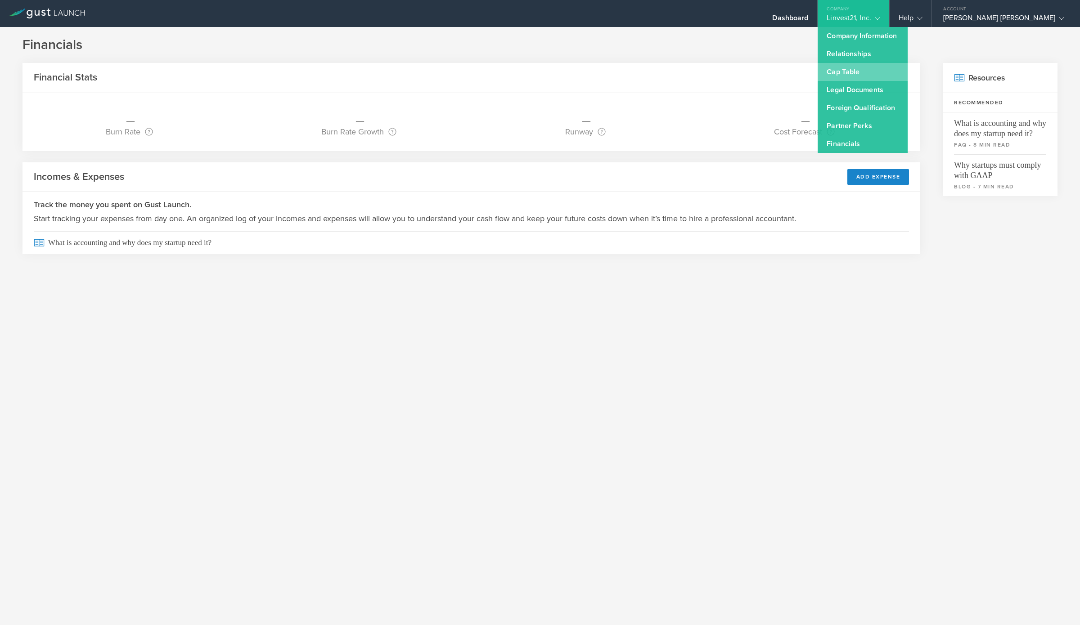
click at [908, 70] on link "Cap Table" at bounding box center [863, 72] width 90 height 18
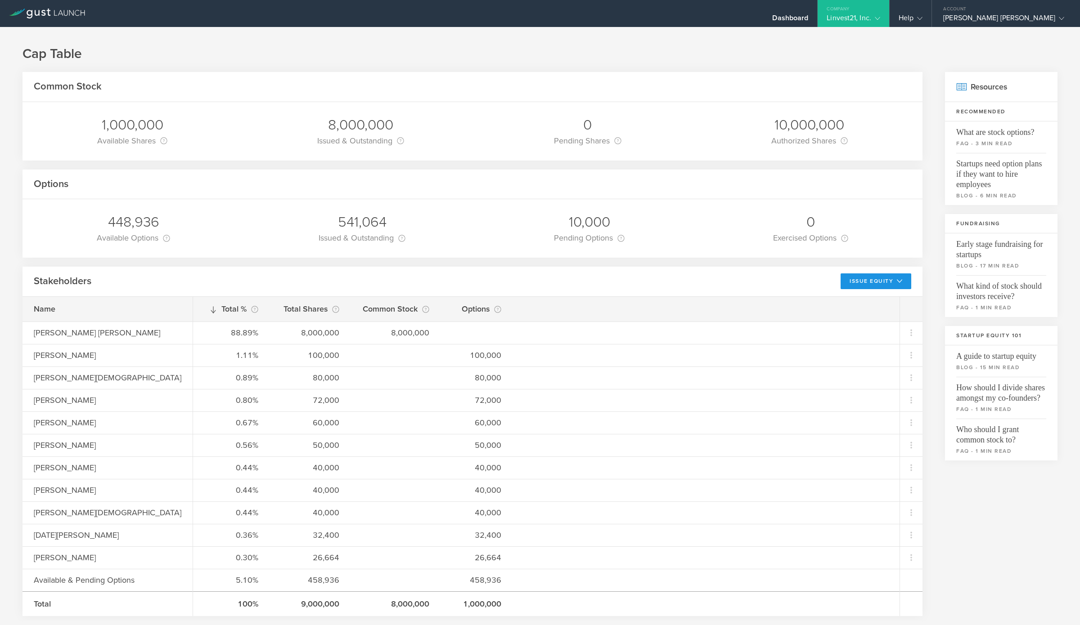
click at [872, 280] on button "Issue Equity" at bounding box center [875, 282] width 71 height 16
click at [990, 432] on span "Who should I grant common stock to?" at bounding box center [1001, 432] width 90 height 27
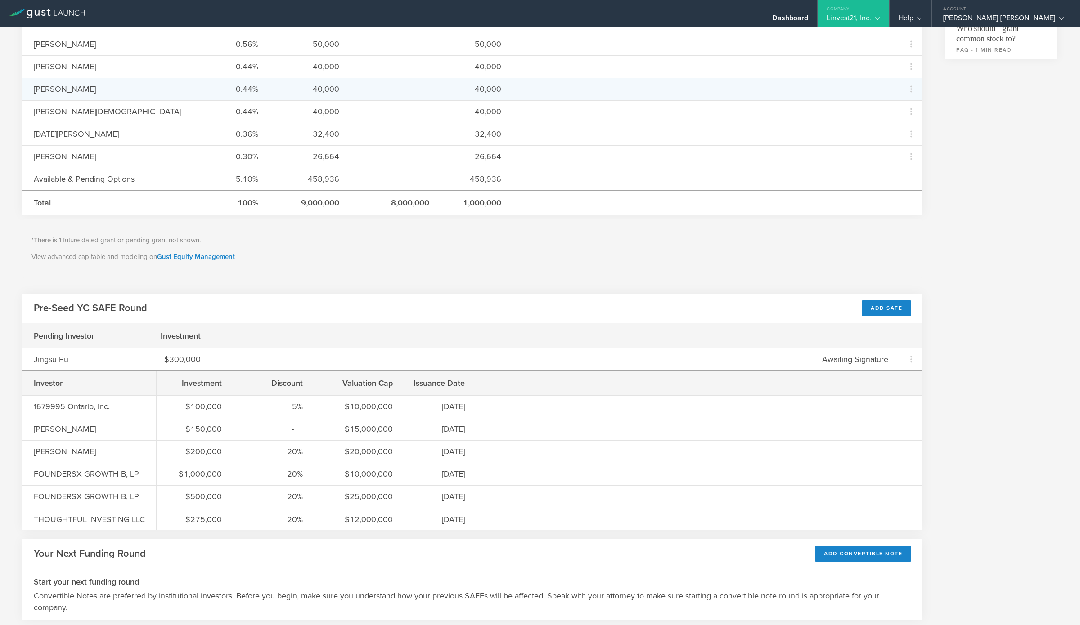
scroll to position [418, 0]
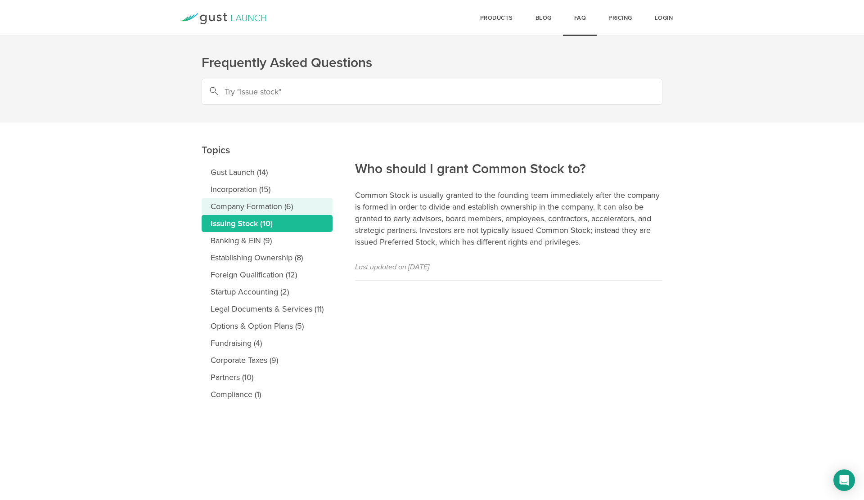
click at [251, 214] on link "Company Formation (6)" at bounding box center [267, 206] width 131 height 17
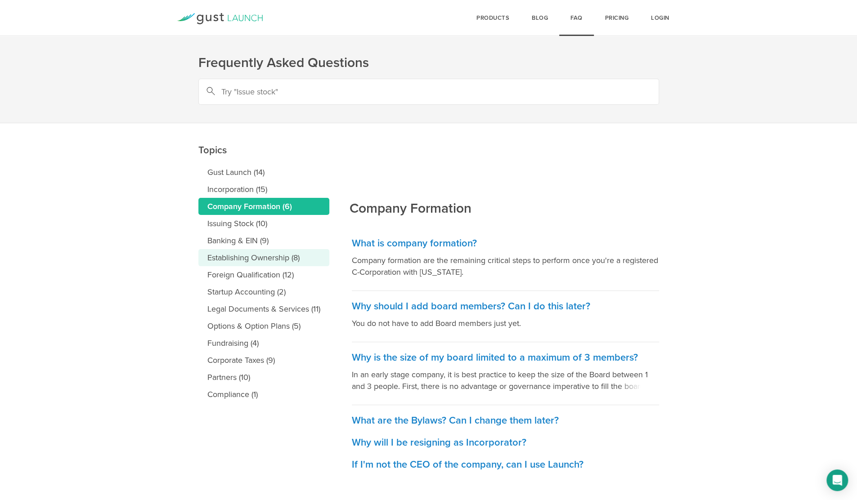
click at [284, 259] on link "Establishing Ownership (8)" at bounding box center [263, 257] width 131 height 17
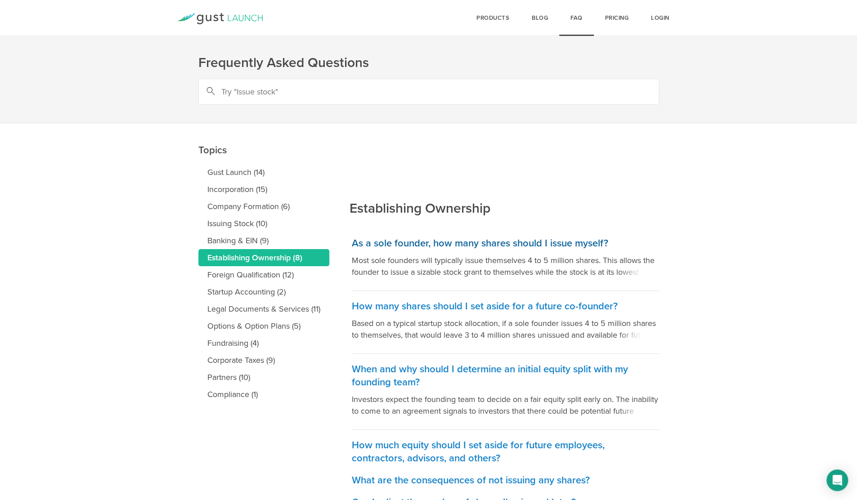
click at [538, 244] on h3 "As a sole founder, how many shares should I issue myself?" at bounding box center [505, 243] width 307 height 13
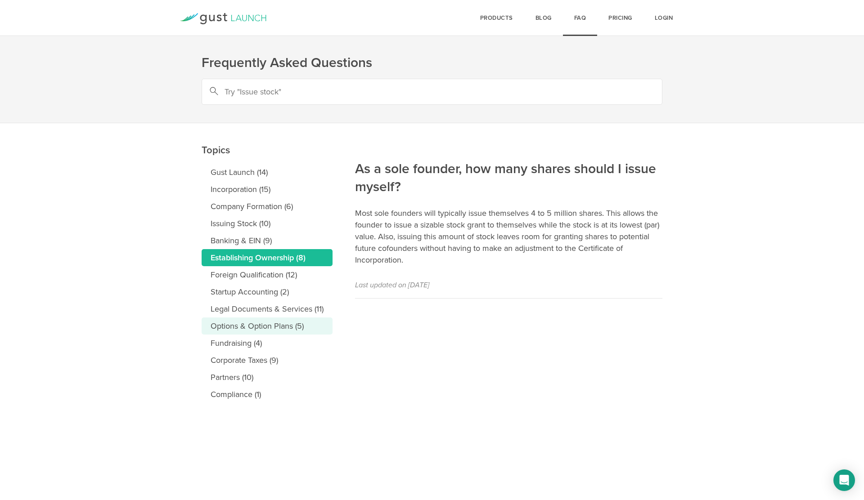
click at [291, 327] on link "Options & Option Plans (5)" at bounding box center [267, 326] width 131 height 17
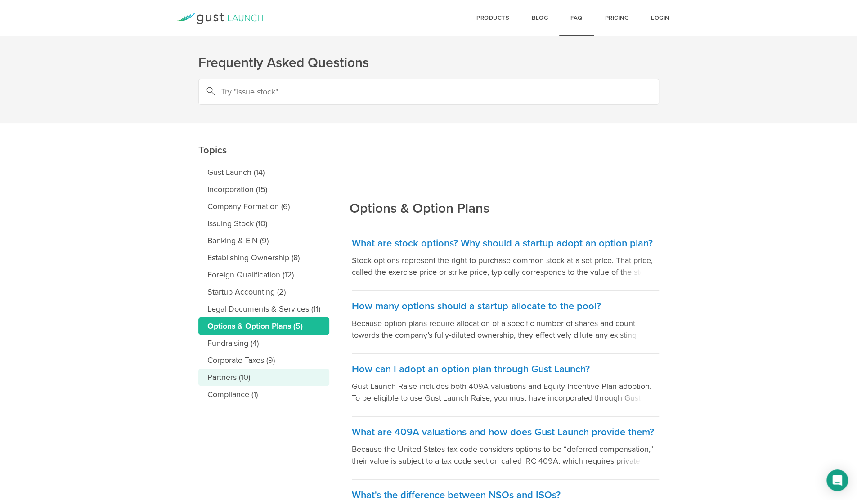
click at [261, 376] on link "Partners (10)" at bounding box center [263, 377] width 131 height 17
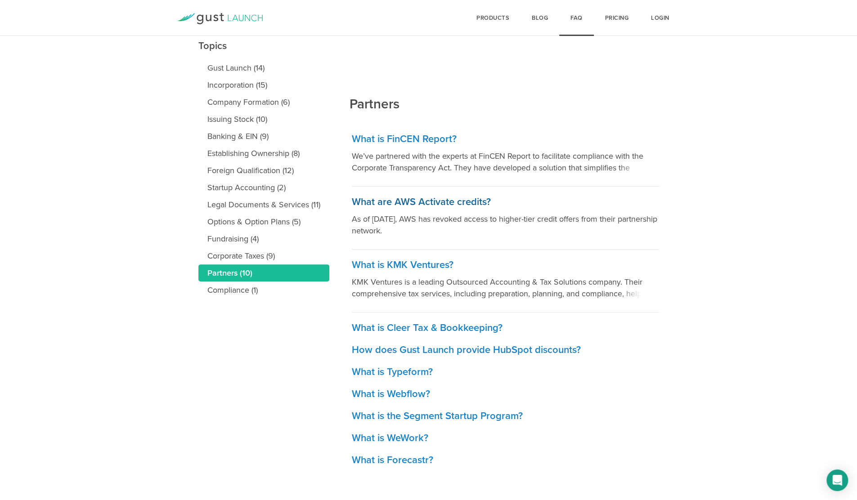
scroll to position [106, 0]
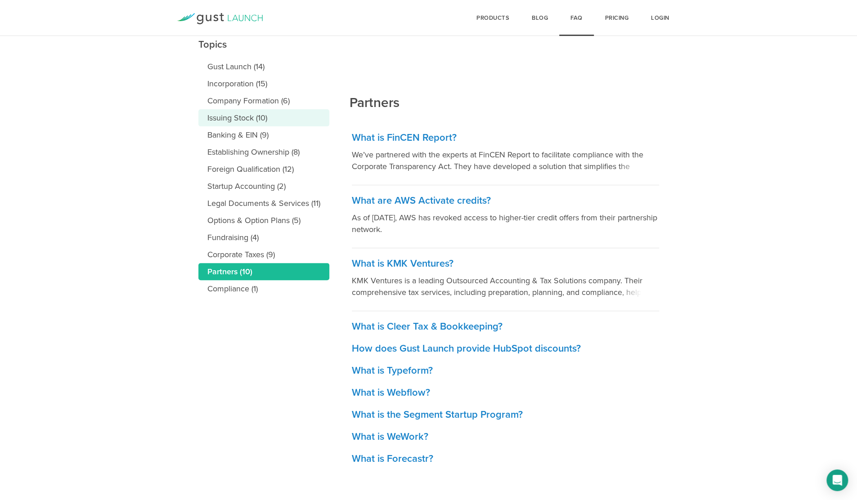
click at [227, 117] on link "Issuing Stock (10)" at bounding box center [263, 117] width 131 height 17
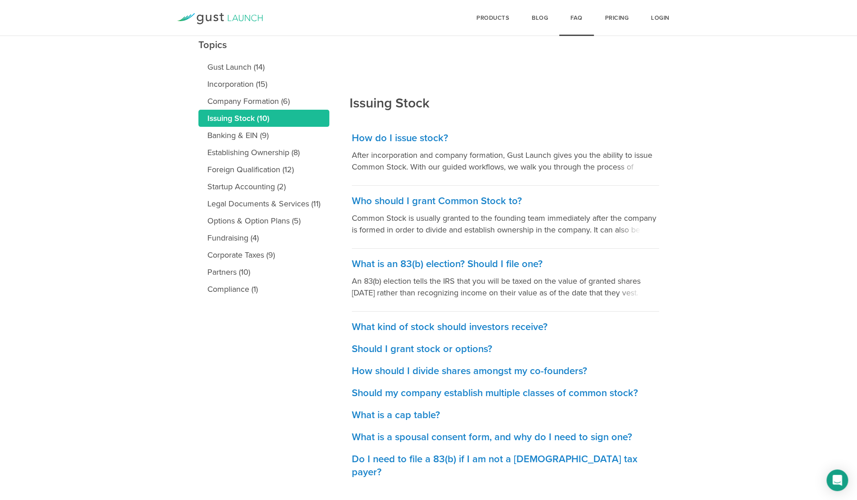
scroll to position [106, 0]
click at [525, 367] on h3 "How should I divide shares amongst my co-founders?" at bounding box center [505, 370] width 307 height 13
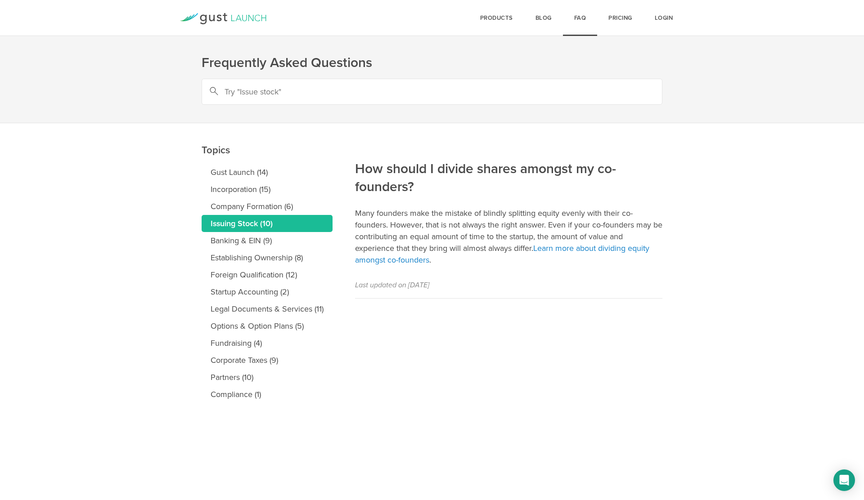
click at [286, 224] on link "Issuing Stock (10)" at bounding box center [267, 223] width 131 height 17
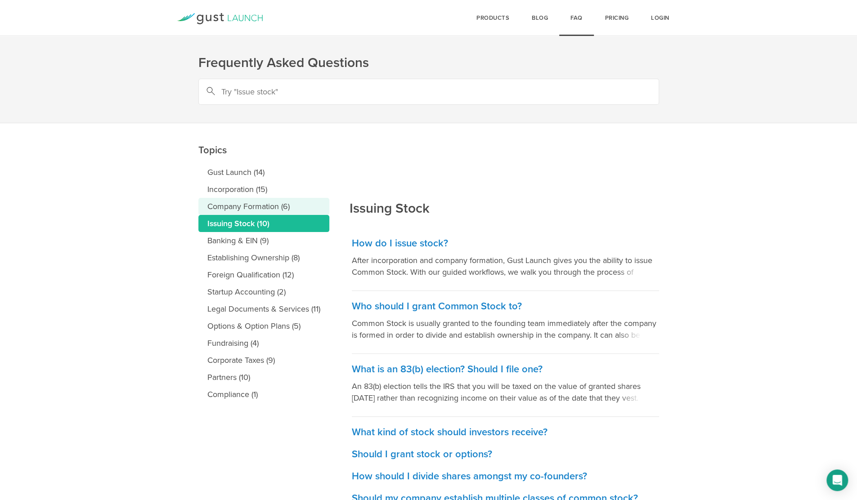
click at [288, 202] on link "Company Formation (6)" at bounding box center [263, 206] width 131 height 17
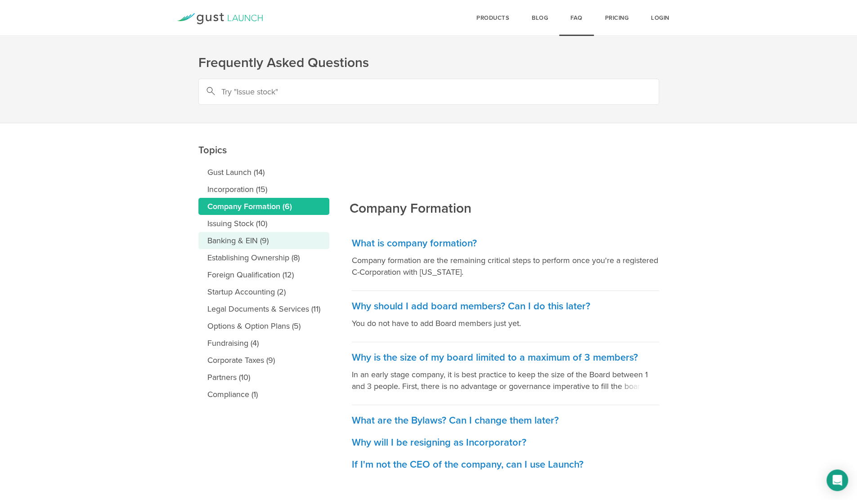
click at [252, 241] on link "Banking & EIN (9)" at bounding box center [263, 240] width 131 height 17
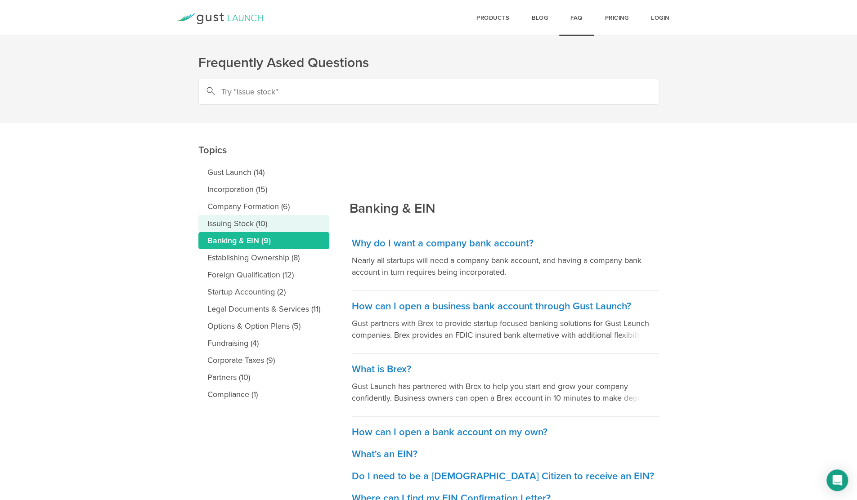
click at [261, 225] on link "Issuing Stock (10)" at bounding box center [263, 223] width 131 height 17
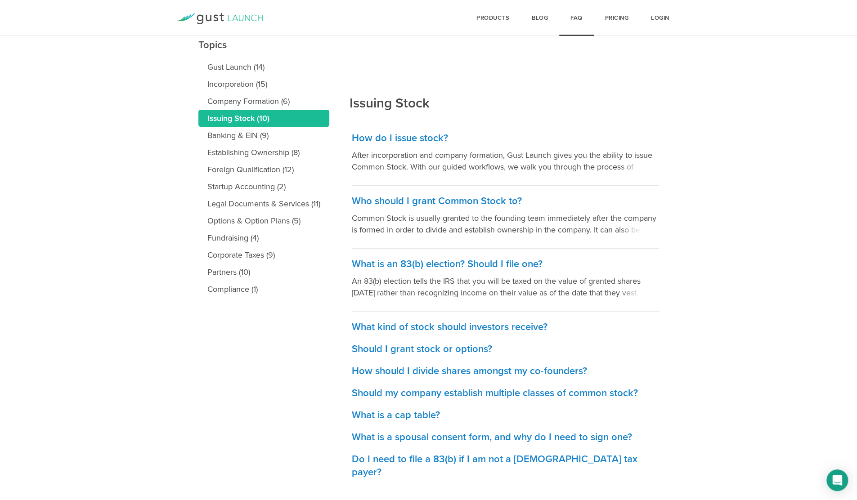
scroll to position [106, 0]
click at [275, 151] on link "Establishing Ownership (8)" at bounding box center [263, 152] width 131 height 17
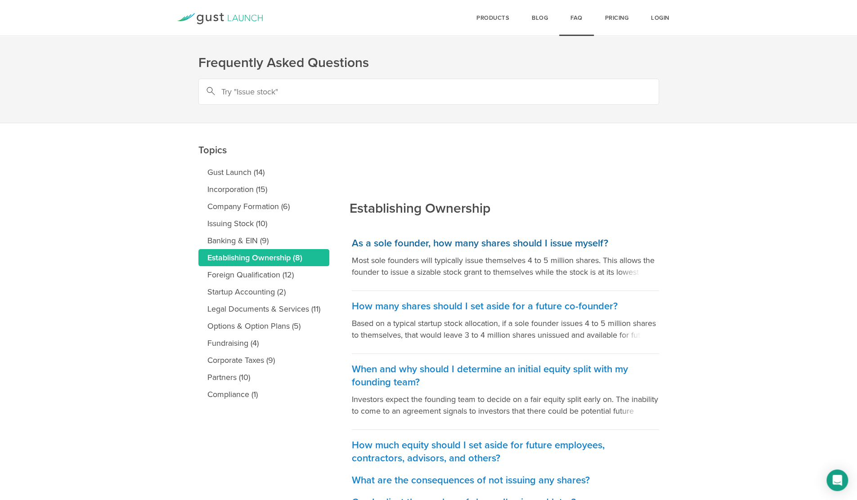
click at [585, 243] on h3 "As a sole founder, how many shares should I issue myself?" at bounding box center [505, 243] width 307 height 13
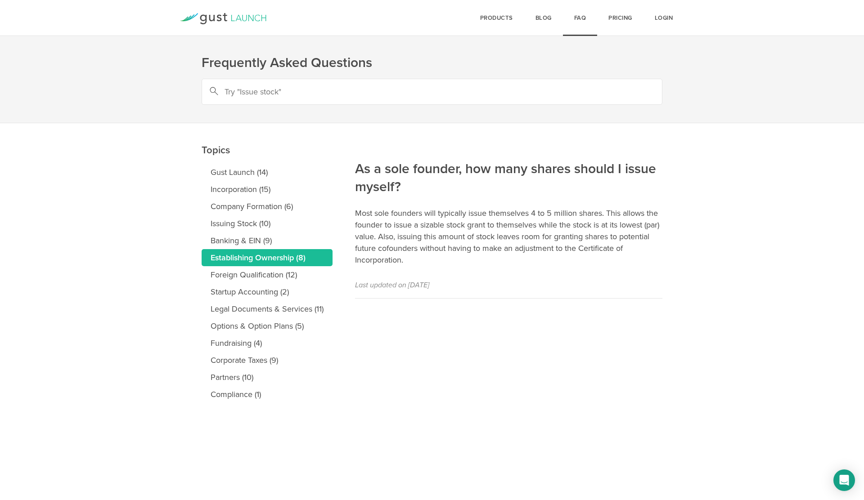
drag, startPoint x: 357, startPoint y: 166, endPoint x: 665, endPoint y: 281, distance: 328.8
click at [665, 281] on main "Topics Gust Launch (14) Incorporation (15) Company Formation (6) Issuing Stock …" at bounding box center [432, 281] width 864 height 316
copy article "As a sole founder, how many shares should I issue myself? Most sole founders wi…"
click at [527, 256] on p "Most sole founders will typically issue themselves 4 to 5 million shares. This …" at bounding box center [508, 236] width 307 height 58
click at [292, 258] on link "Establishing Ownership (8)" at bounding box center [267, 257] width 131 height 17
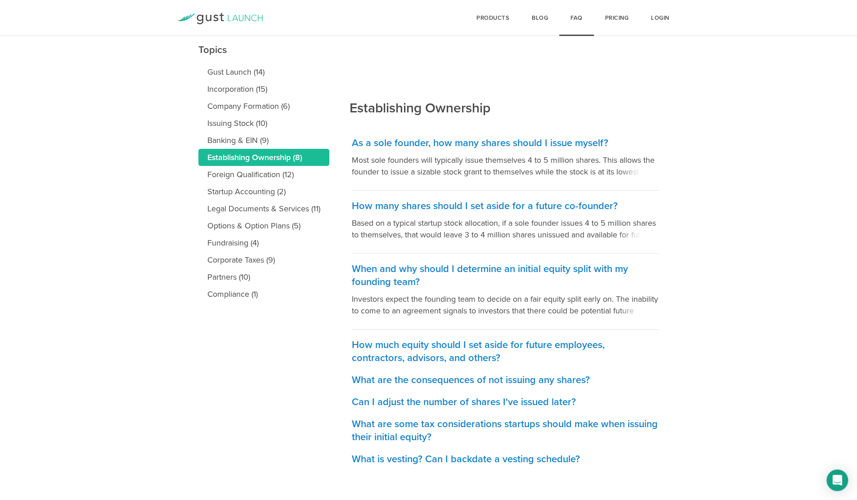
scroll to position [101, 0]
click at [620, 269] on h3 "When and why should I determine an initial equity split with my founding team?" at bounding box center [505, 275] width 307 height 26
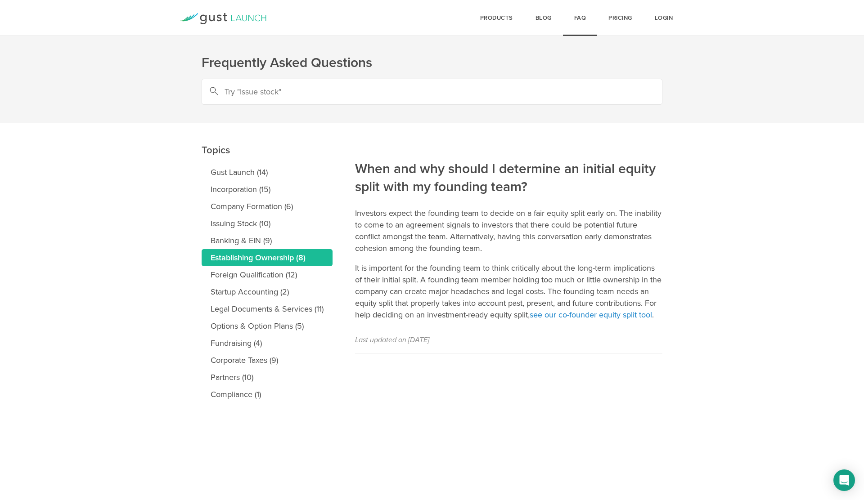
click at [290, 252] on link "Establishing Ownership (8)" at bounding box center [267, 257] width 131 height 17
